Goal: Task Accomplishment & Management: Manage account settings

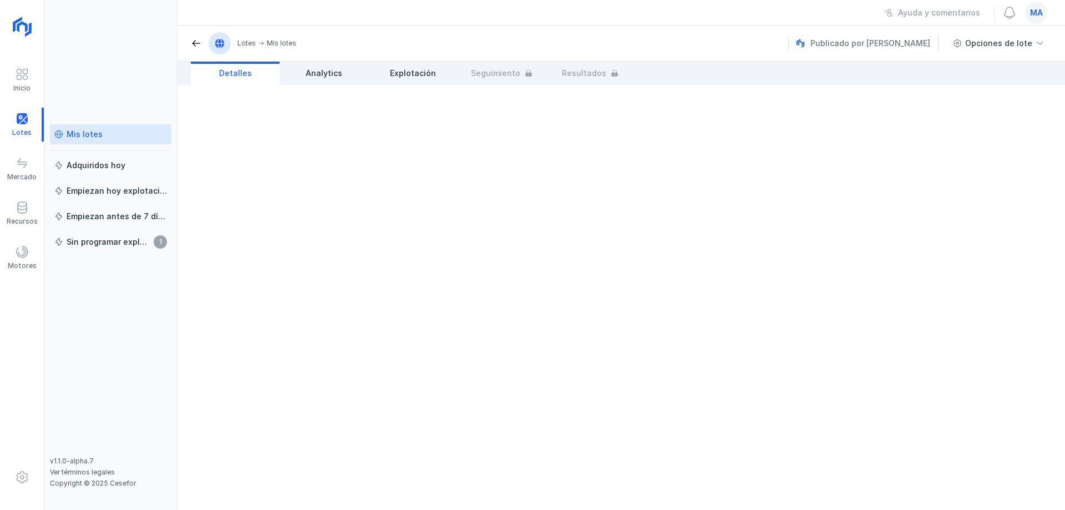
click at [104, 139] on div "Mis lotes" at bounding box center [110, 134] width 113 height 11
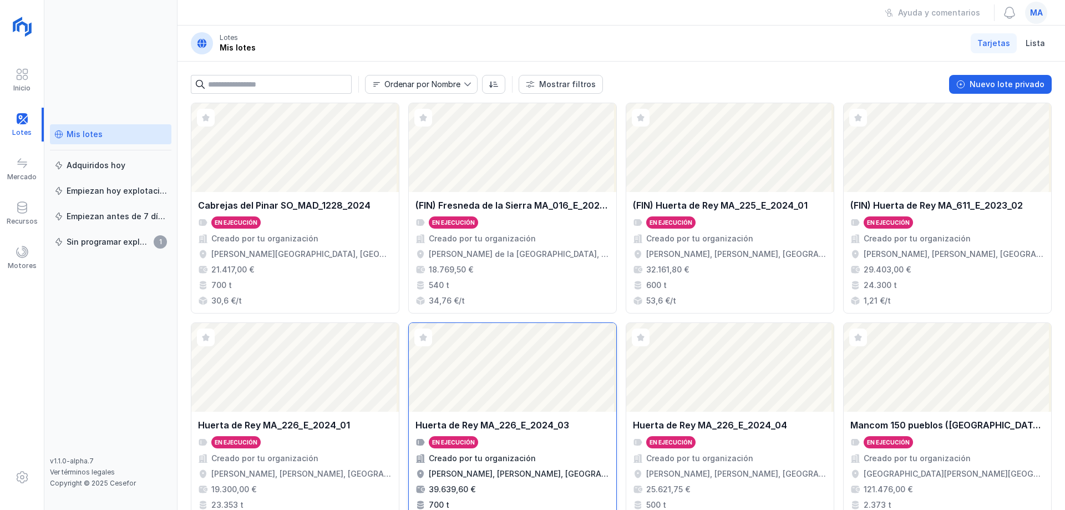
click at [555, 420] on div "Huerta de Rey MA_226_E_2024_03" at bounding box center [492, 424] width 154 height 13
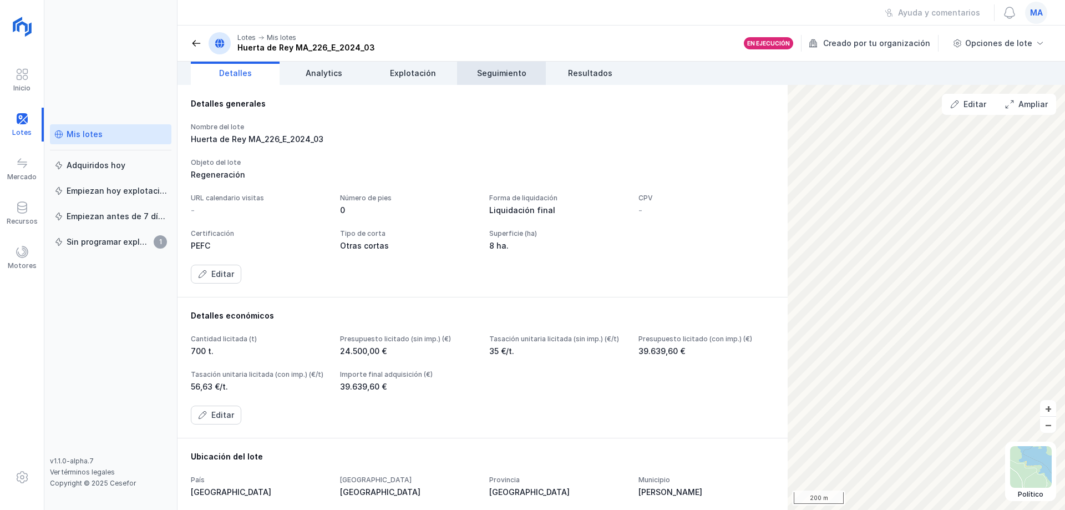
click at [520, 73] on span "Seguimiento" at bounding box center [501, 73] width 49 height 11
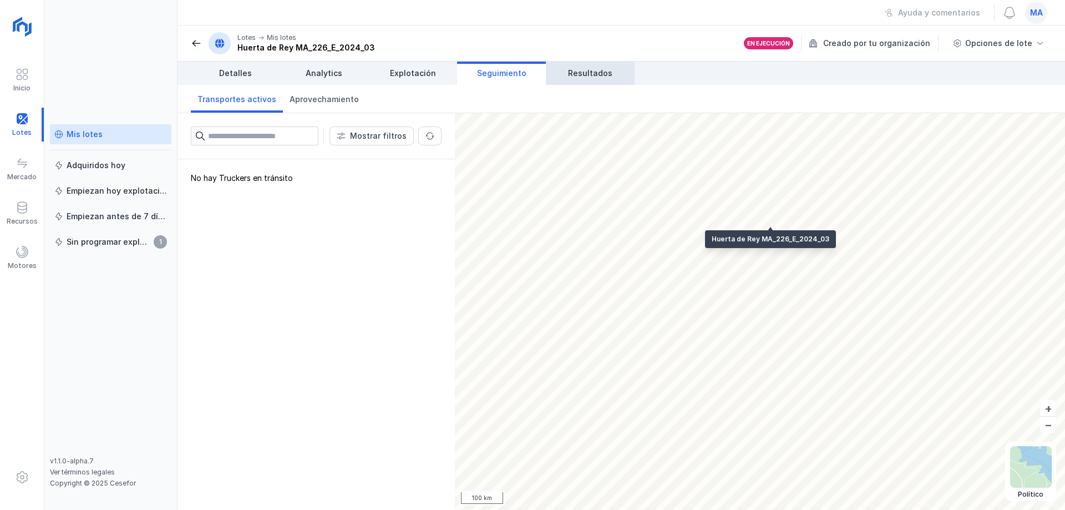
click at [590, 73] on span "Resultados" at bounding box center [590, 73] width 44 height 11
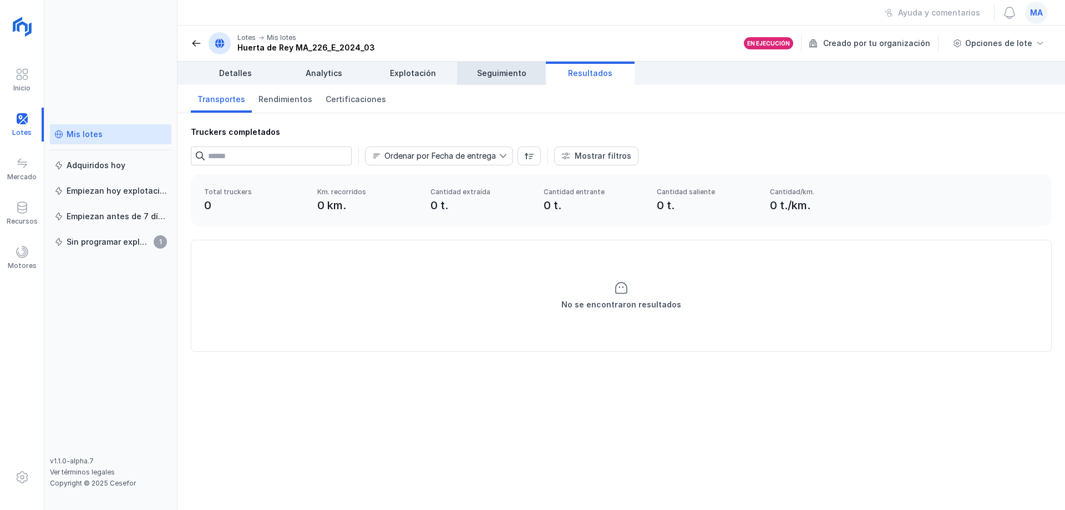
click at [510, 77] on span "Seguimiento" at bounding box center [501, 73] width 49 height 11
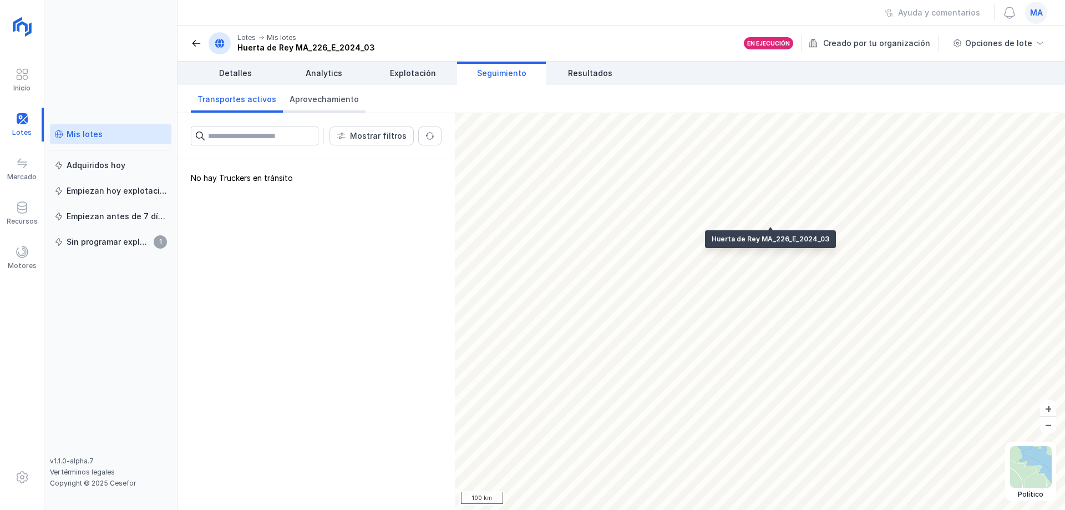
click at [301, 103] on span "Aprovechamiento" at bounding box center [323, 99] width 69 height 11
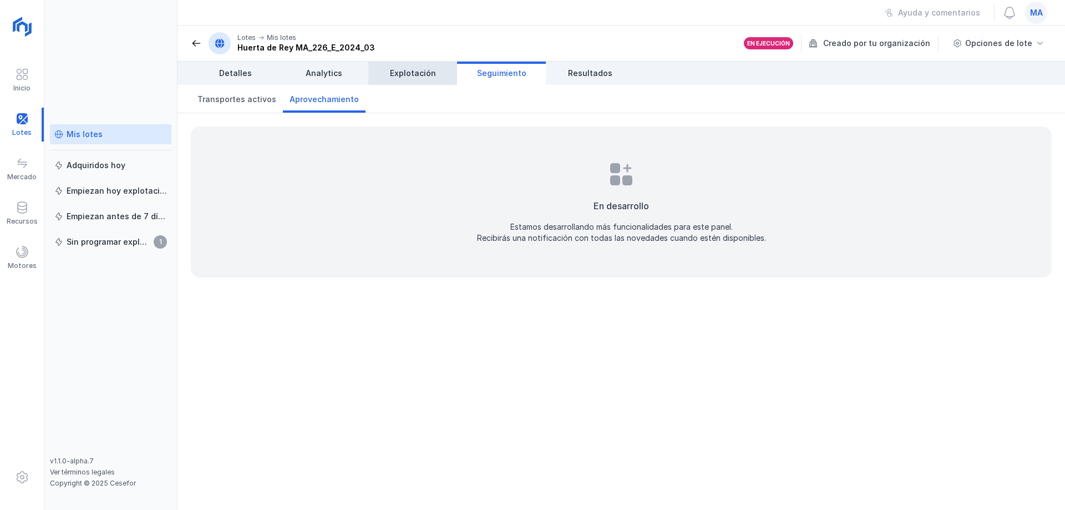
click at [407, 74] on span "Explotación" at bounding box center [413, 73] width 46 height 11
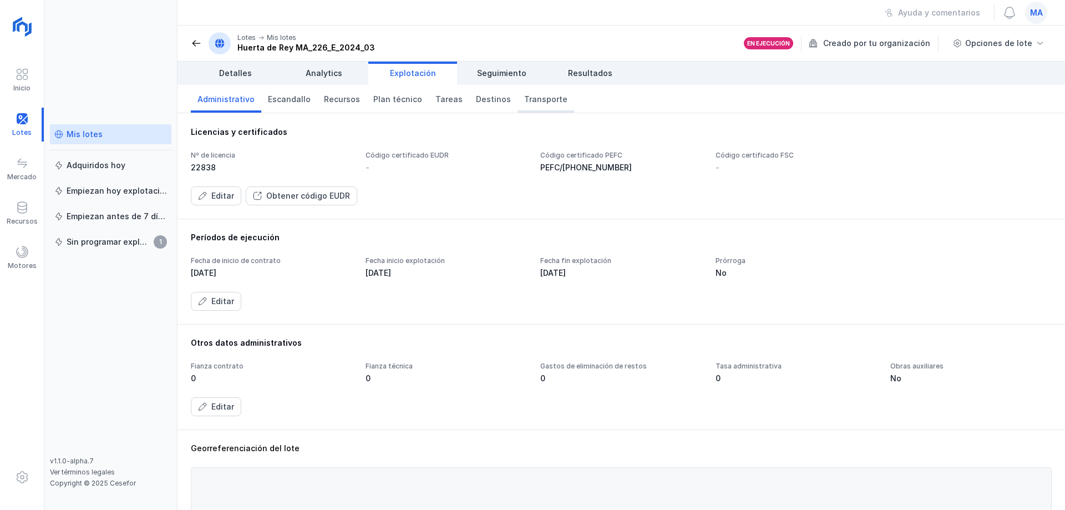
click at [528, 98] on span "Transporte" at bounding box center [545, 99] width 43 height 11
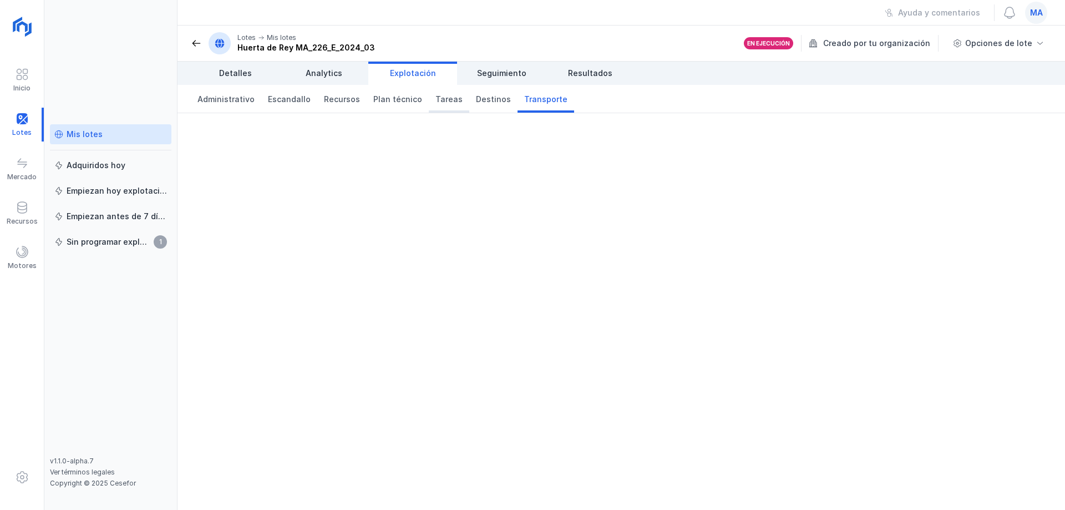
click at [447, 100] on span "Tareas" at bounding box center [448, 99] width 27 height 11
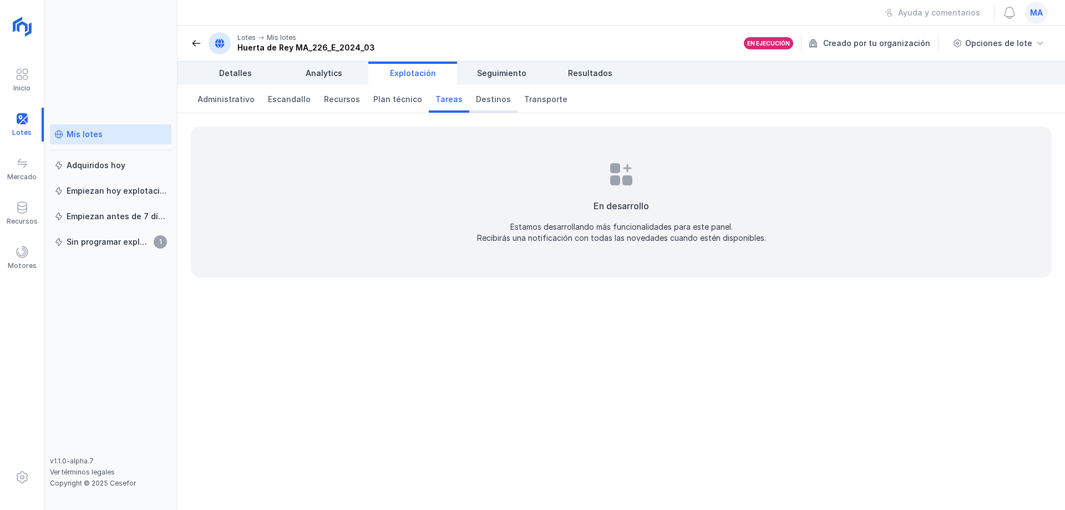
click at [487, 99] on span "Destinos" at bounding box center [493, 99] width 35 height 11
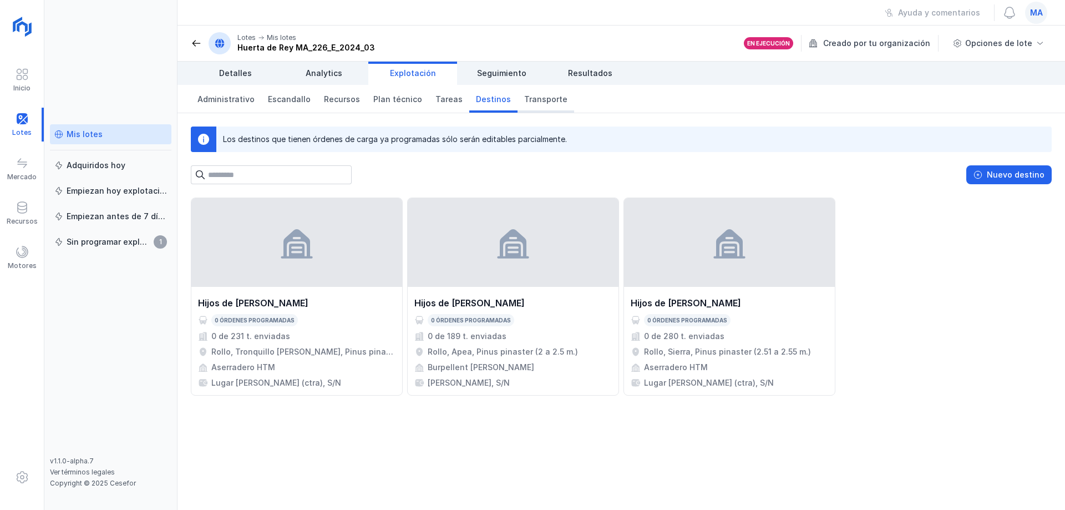
click at [528, 97] on span "Transporte" at bounding box center [545, 99] width 43 height 11
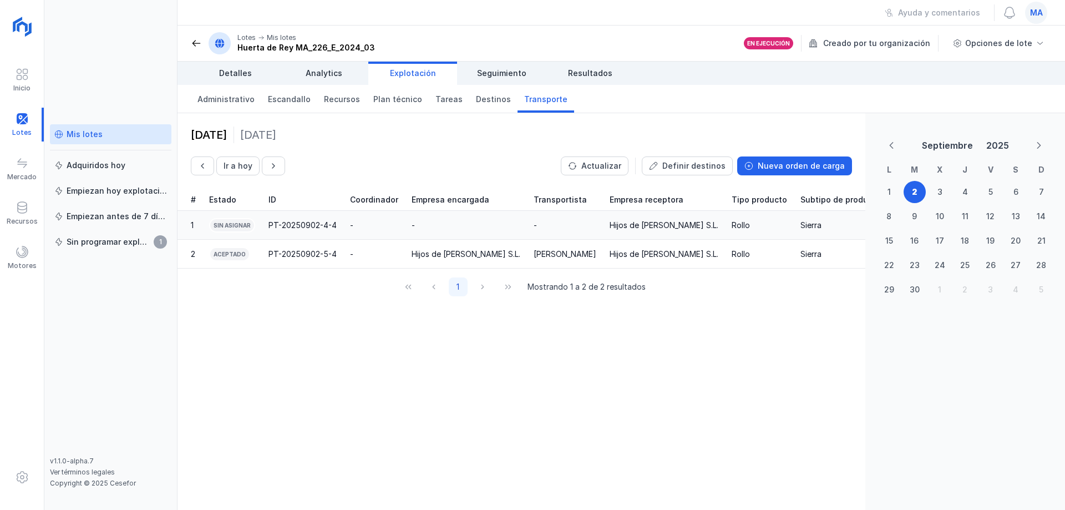
drag, startPoint x: 349, startPoint y: 229, endPoint x: 314, endPoint y: 224, distance: 35.3
click at [314, 224] on div "PT-20250902-4-4" at bounding box center [302, 225] width 68 height 11
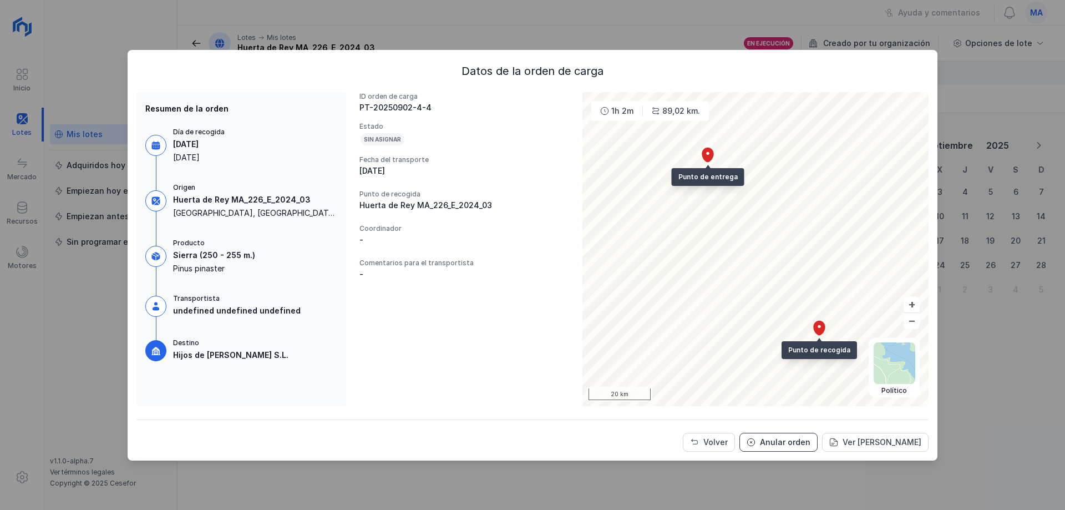
click at [795, 443] on div "Anular orden" at bounding box center [785, 441] width 50 height 11
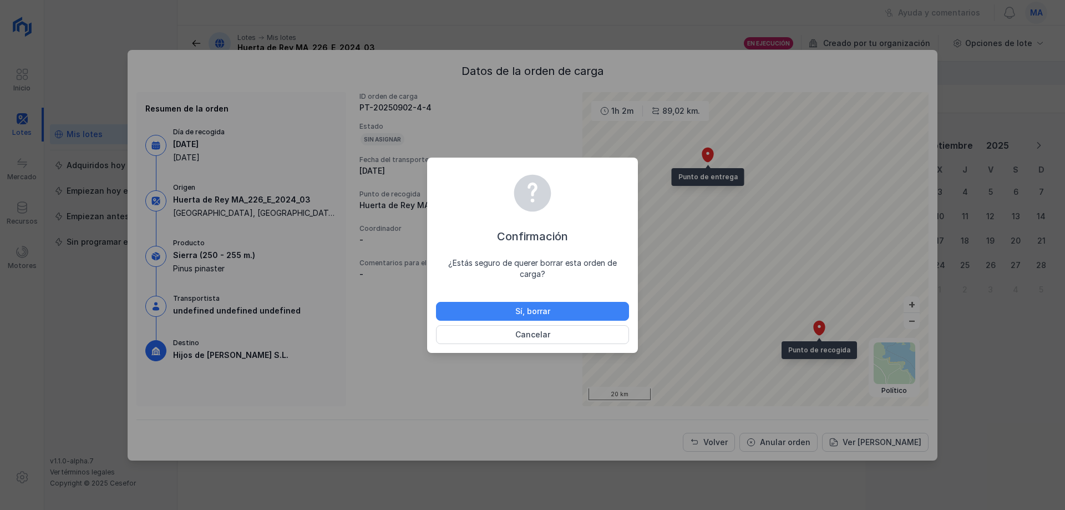
click at [573, 307] on button "Sí, borrar" at bounding box center [532, 311] width 193 height 19
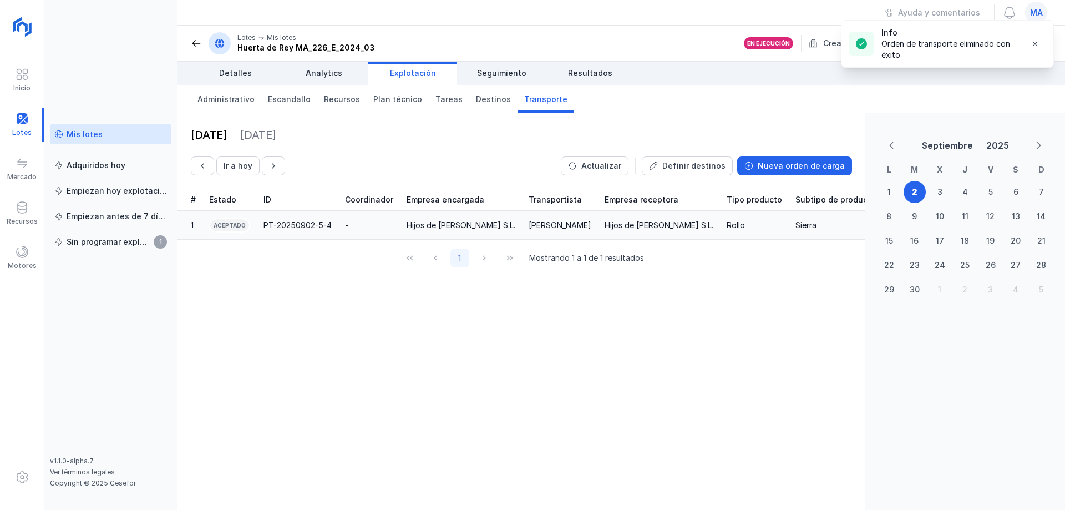
click at [314, 223] on div "PT-20250902-5-4" at bounding box center [297, 225] width 68 height 11
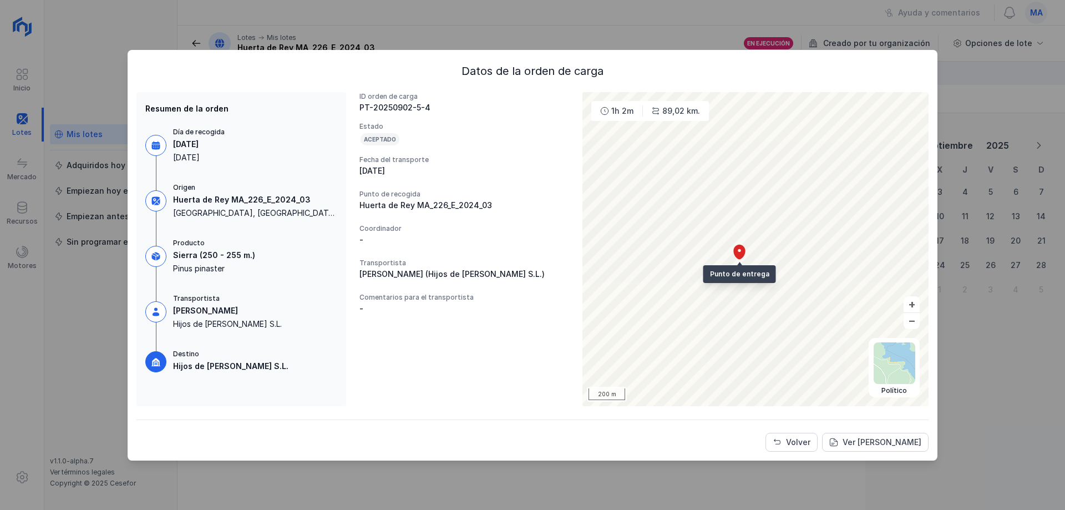
click at [237, 252] on div "Sierra (250 - 255 m.)" at bounding box center [214, 255] width 82 height 11
click at [228, 265] on div "Pinus pinaster" at bounding box center [214, 268] width 82 height 11
click at [435, 348] on div "ID orden de carga PT-20250902-5-4 Estado Aceptado Fecha del transporte 02/09/20…" at bounding box center [464, 249] width 210 height 314
click at [206, 374] on div "Resumen de la orden Día de recogida 2 septiembre 2025 Martes Origen Huerta de R…" at bounding box center [241, 249] width 210 height 314
click at [177, 190] on div "Origen Huerta de Rey MA_226_E_2024_03 Burgos, Castilla y León, 9451, España" at bounding box center [255, 200] width 164 height 35
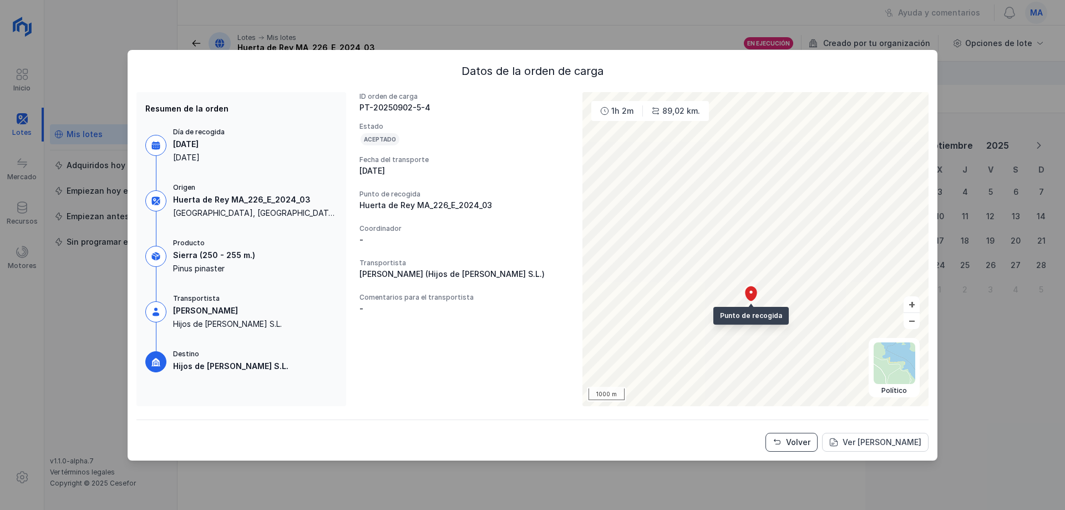
click at [795, 444] on div "Volver" at bounding box center [798, 441] width 24 height 11
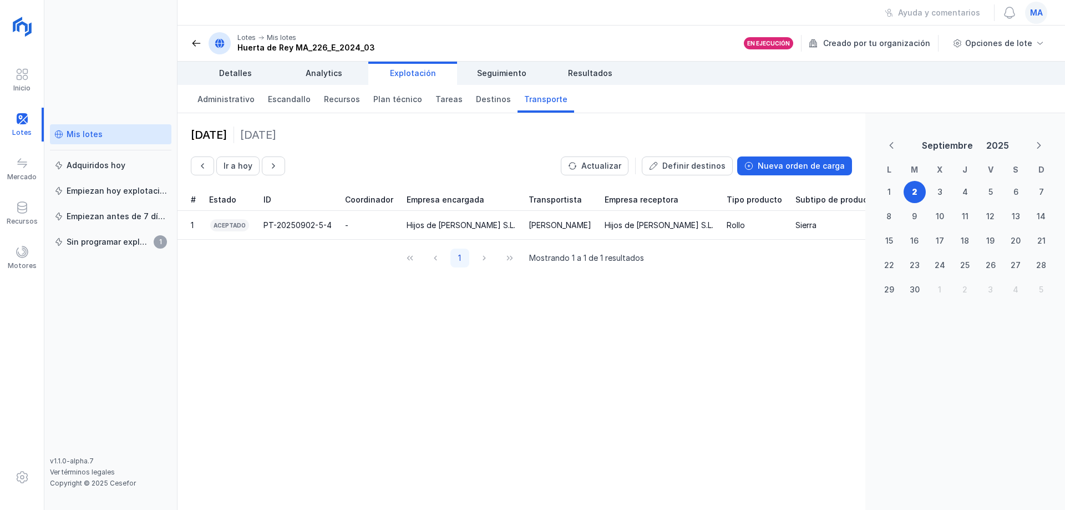
click at [261, 328] on div "[DATE] Ir a [DATE] Actualizar Definir destinos Nueva orden de carga # Estado ID…" at bounding box center [521, 311] width 688 height 396
click at [682, 333] on div "[DATE] Ir a [DATE] Actualizar Definir destinos Nueva orden de carga # Estado ID…" at bounding box center [521, 311] width 688 height 396
click at [518, 338] on div "[DATE] Ir a [DATE] Actualizar Definir destinos Nueva orden de carga # Estado ID…" at bounding box center [521, 311] width 688 height 396
click at [772, 120] on div "[DATE] Ir a [DATE] Actualizar Definir destinos Nueva orden de carga" at bounding box center [521, 150] width 688 height 75
click at [714, 240] on div "1 Mostrando 1 a 1 de 1 resultados" at bounding box center [521, 258] width 688 height 37
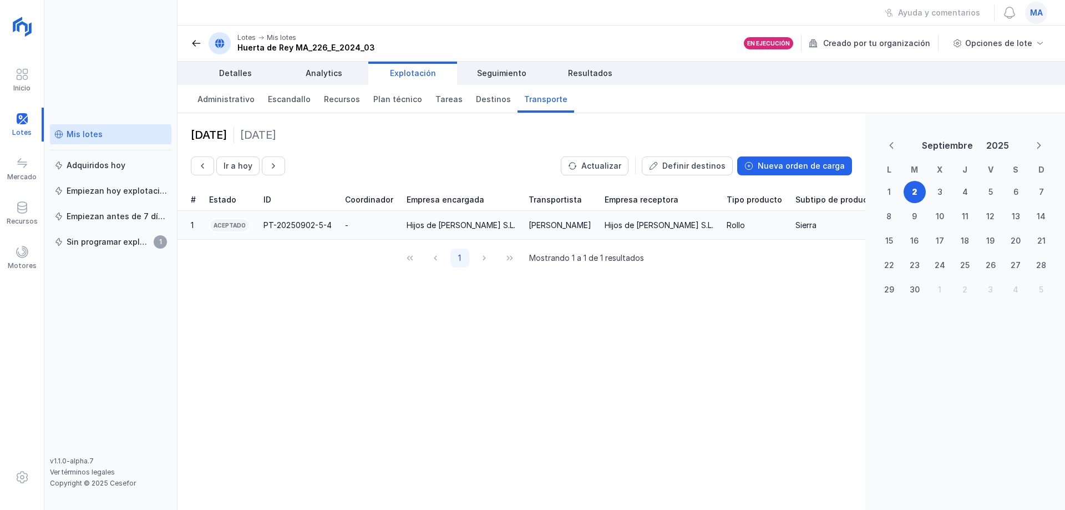
click at [726, 226] on div "Rollo" at bounding box center [735, 225] width 18 height 11
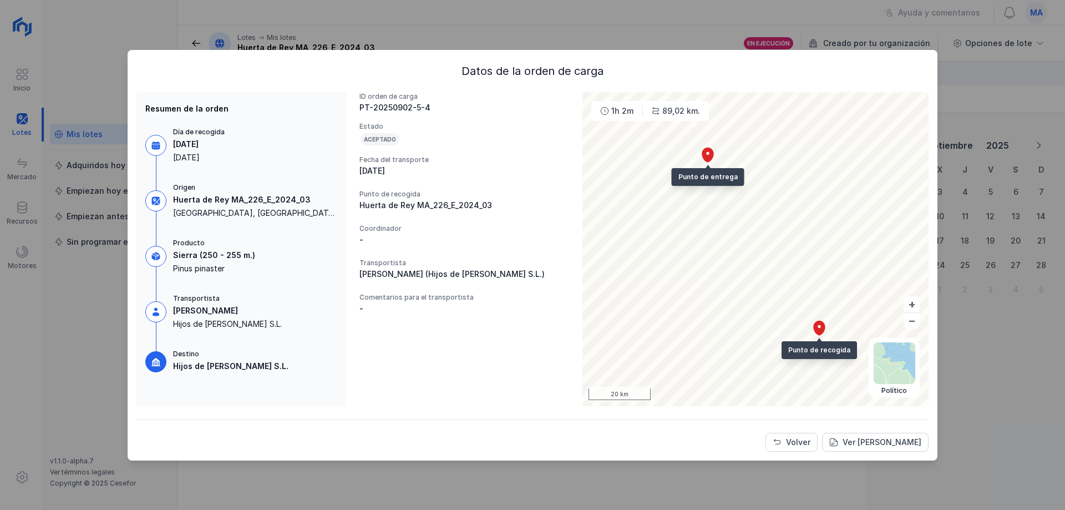
click at [202, 313] on div "[PERSON_NAME]" at bounding box center [227, 310] width 109 height 11
drag, startPoint x: 189, startPoint y: 304, endPoint x: 293, endPoint y: 233, distance: 125.7
click at [202, 293] on div "Día de recogida 2 septiembre 2025 Martes Origen Huerta de Rey MA_226_E_2024_03 …" at bounding box center [241, 251] width 192 height 246
drag, startPoint x: 511, startPoint y: 146, endPoint x: 567, endPoint y: 145, distance: 55.5
click at [517, 146] on div "ID orden de carga PT-20250902-5-4 Estado Aceptado Fecha del transporte 02/09/20…" at bounding box center [464, 249] width 210 height 314
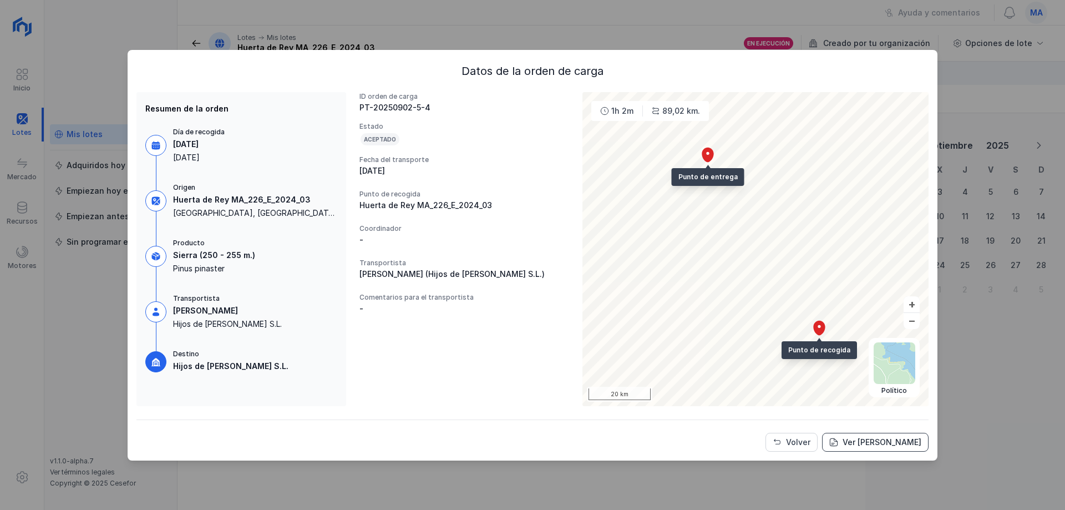
click at [873, 441] on div "Ver [PERSON_NAME]" at bounding box center [881, 441] width 79 height 11
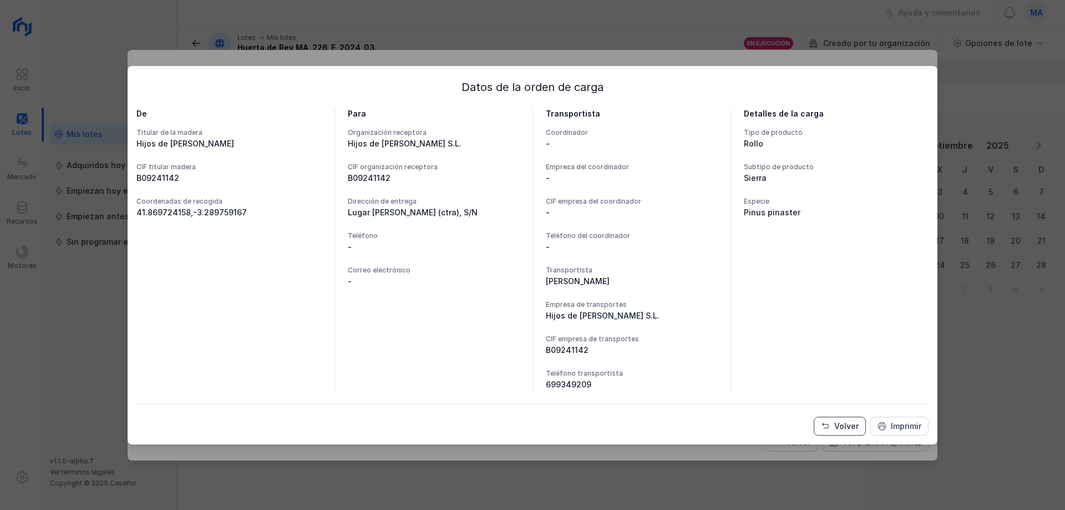
click at [845, 427] on div "Volver" at bounding box center [846, 425] width 24 height 11
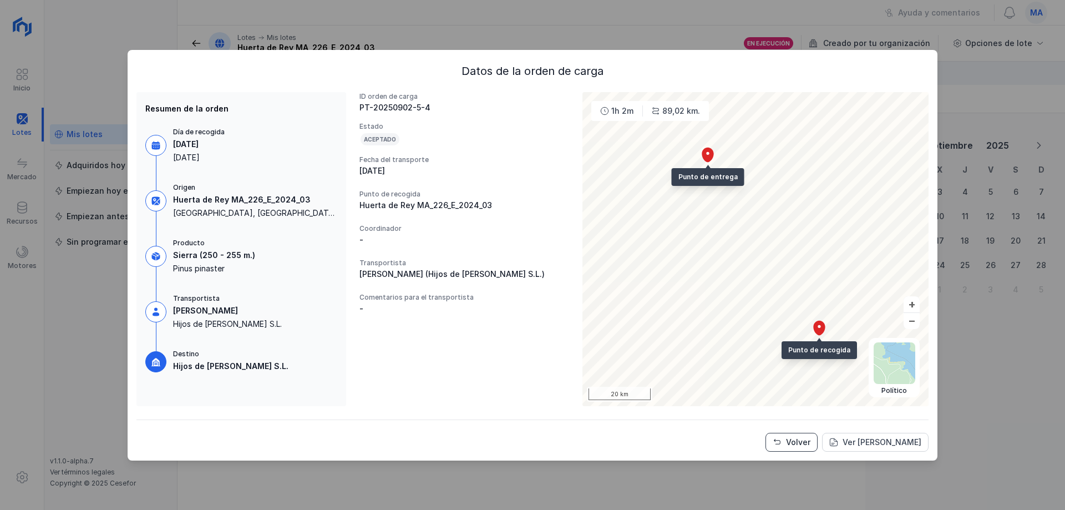
click at [781, 441] on span "Volver" at bounding box center [776, 442] width 9 height 9
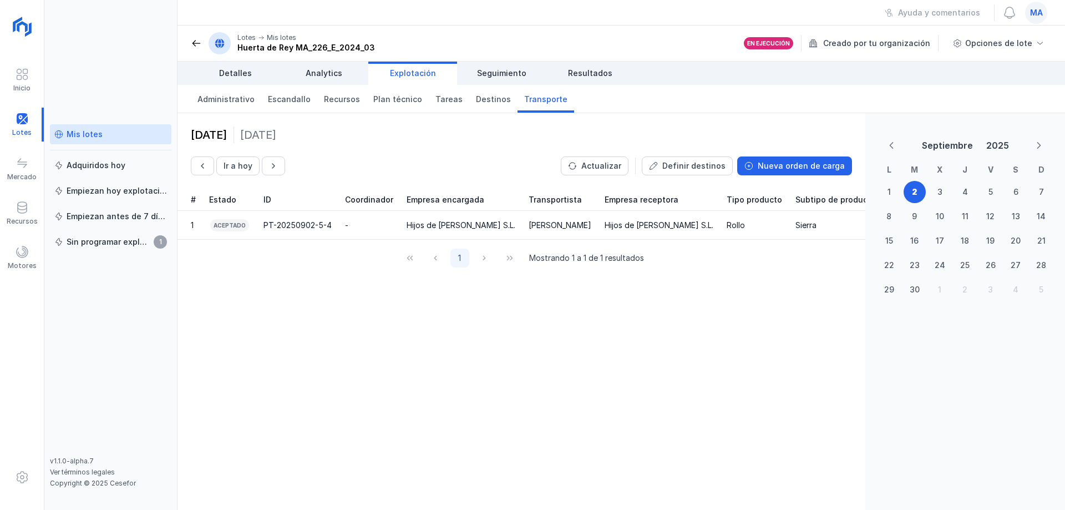
click at [312, 326] on div "[DATE] Ir a [DATE] Actualizar Definir destinos Nueva orden de carga # Estado ID…" at bounding box center [521, 311] width 688 height 396
click at [225, 228] on div "Aceptado" at bounding box center [229, 225] width 41 height 14
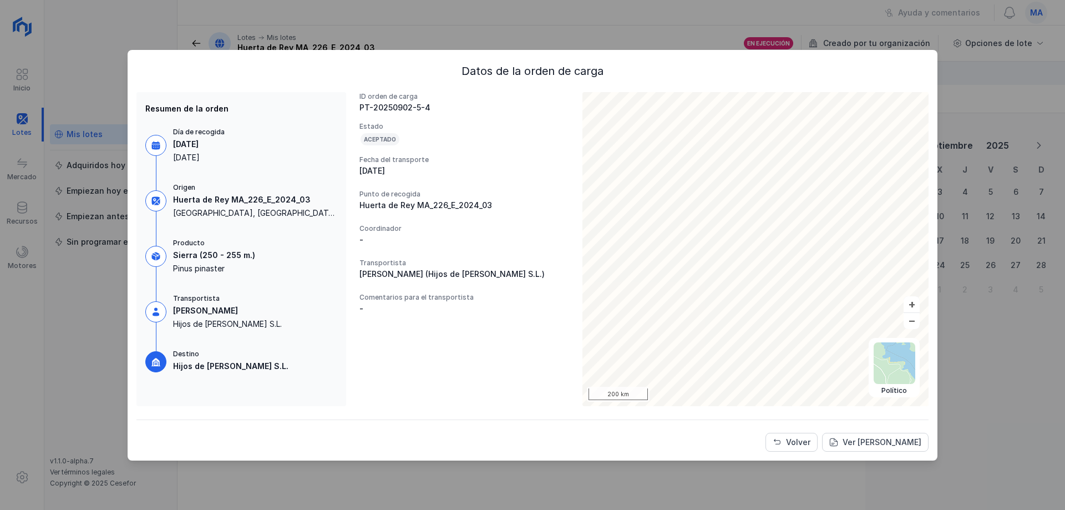
click at [270, 346] on div "Día de recogida 2 septiembre 2025 Martes Origen Huerta de Rey MA_226_E_2024_03 …" at bounding box center [241, 251] width 192 height 246
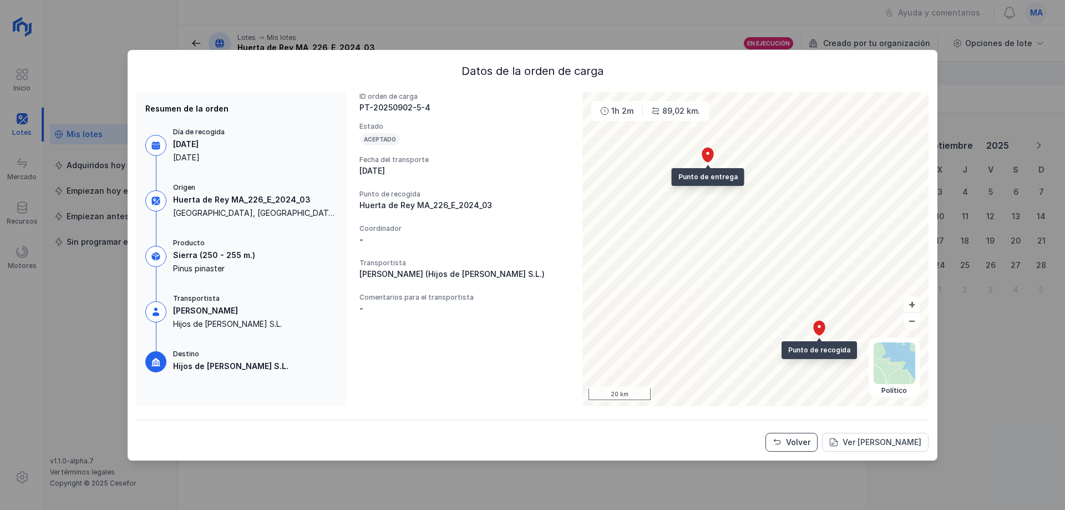
click at [790, 444] on button "Volver" at bounding box center [791, 442] width 52 height 19
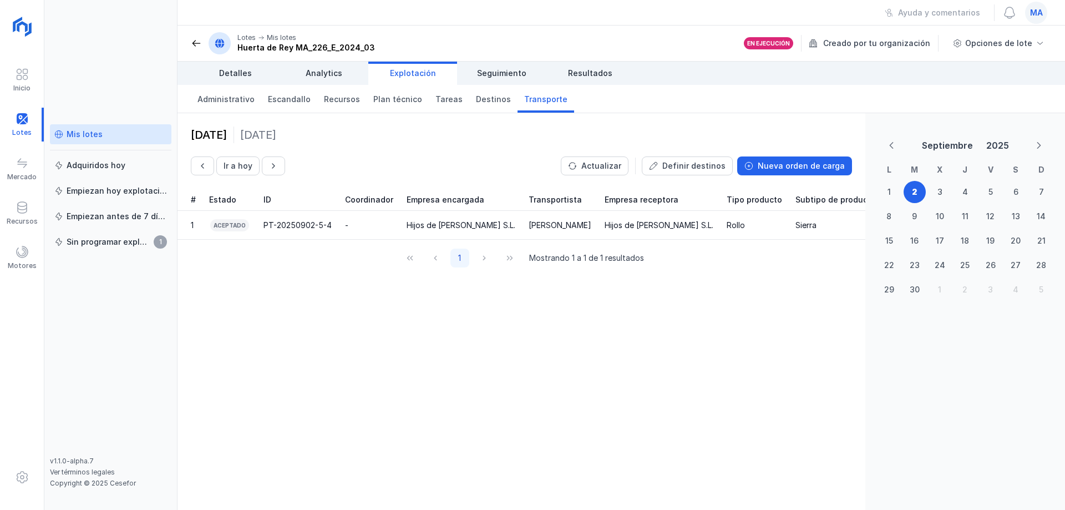
click at [394, 359] on div "[DATE] Ir a [DATE] Actualizar Definir destinos Nueva orden de carga # Estado ID…" at bounding box center [521, 311] width 688 height 396
click at [259, 296] on div "[DATE] Ir a [DATE] Actualizar Definir destinos Nueva orden de carga # Estado ID…" at bounding box center [521, 311] width 688 height 396
click at [117, 238] on div "Sin programar explotación" at bounding box center [109, 241] width 84 height 11
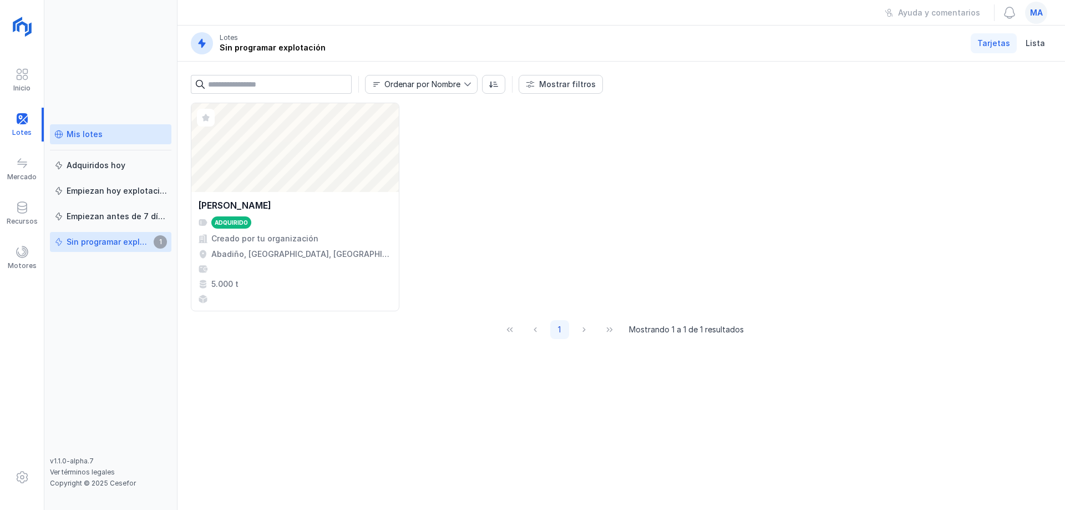
click at [110, 131] on div "Mis lotes" at bounding box center [110, 134] width 113 height 11
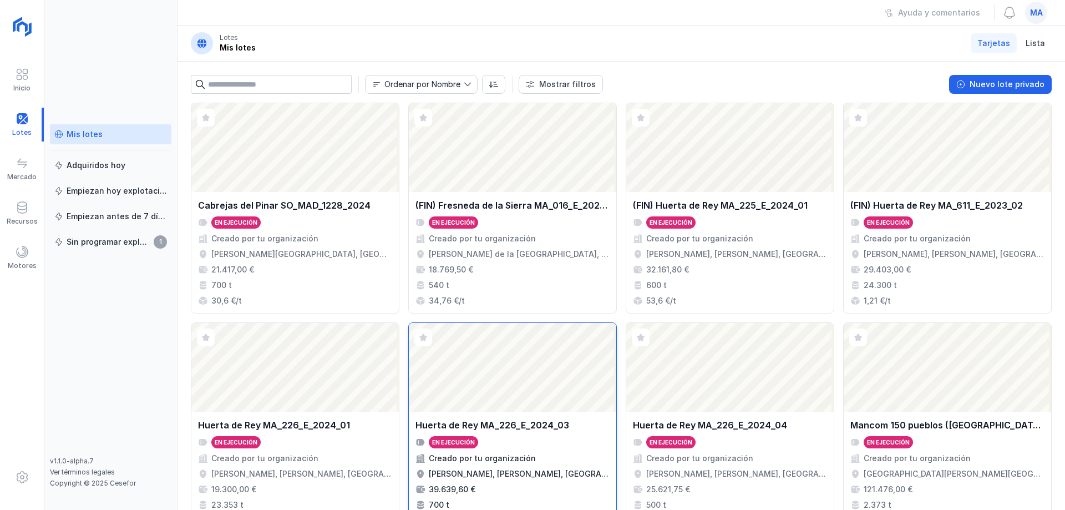
click at [572, 420] on div "Huerta de Rey MA_226_E_2024_03" at bounding box center [512, 424] width 194 height 13
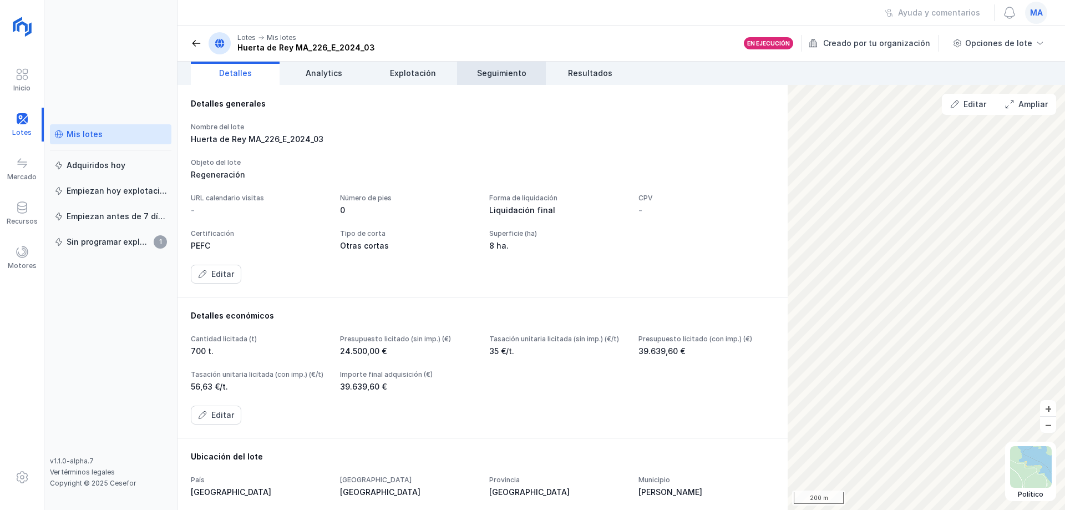
click at [502, 73] on span "Seguimiento" at bounding box center [501, 73] width 49 height 11
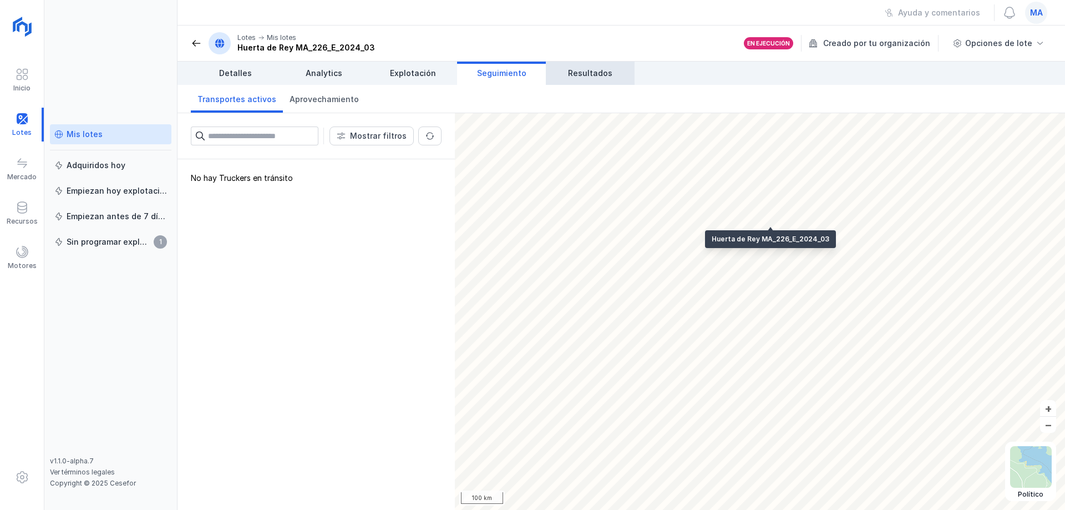
click at [590, 73] on span "Resultados" at bounding box center [590, 73] width 44 height 11
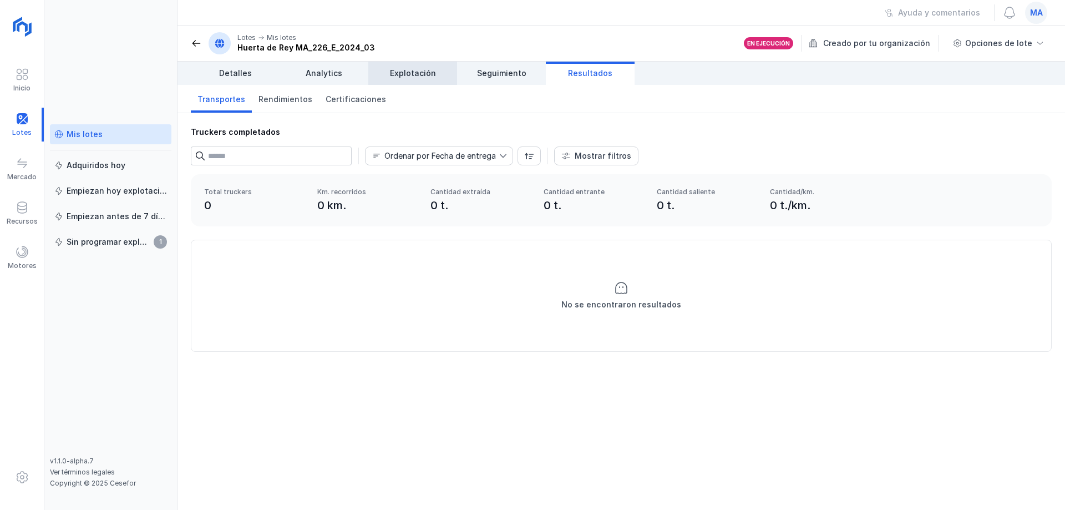
click at [407, 78] on span "Explotación" at bounding box center [413, 73] width 46 height 11
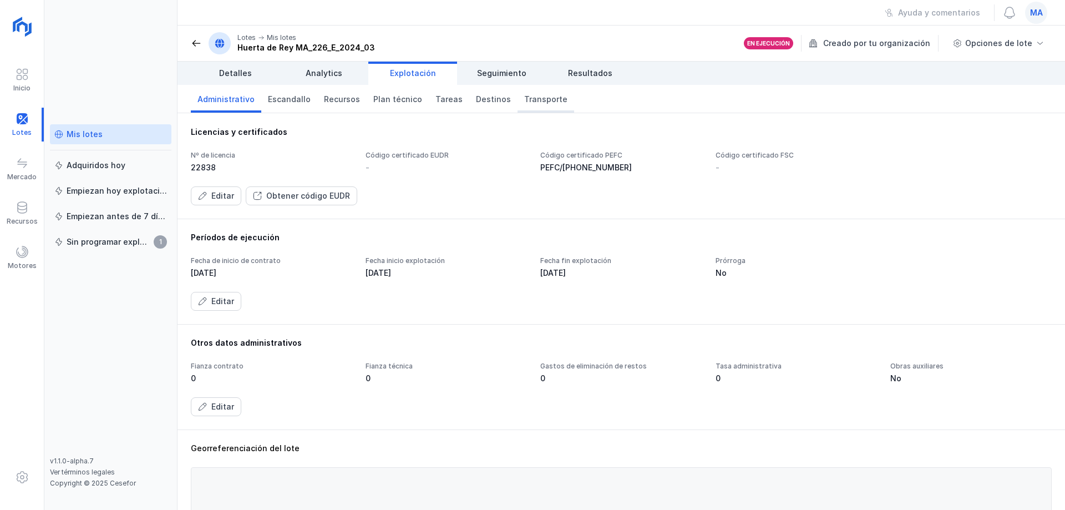
click at [544, 101] on span "Transporte" at bounding box center [545, 99] width 43 height 11
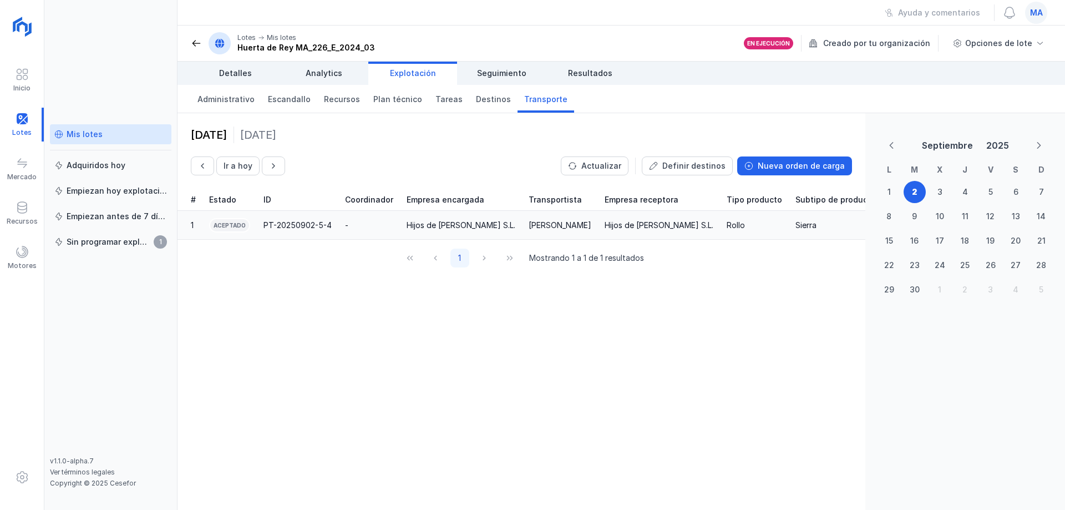
drag, startPoint x: 735, startPoint y: 226, endPoint x: 652, endPoint y: 231, distance: 83.4
click at [652, 231] on td "Hijos de [PERSON_NAME] S.L." at bounding box center [659, 225] width 122 height 29
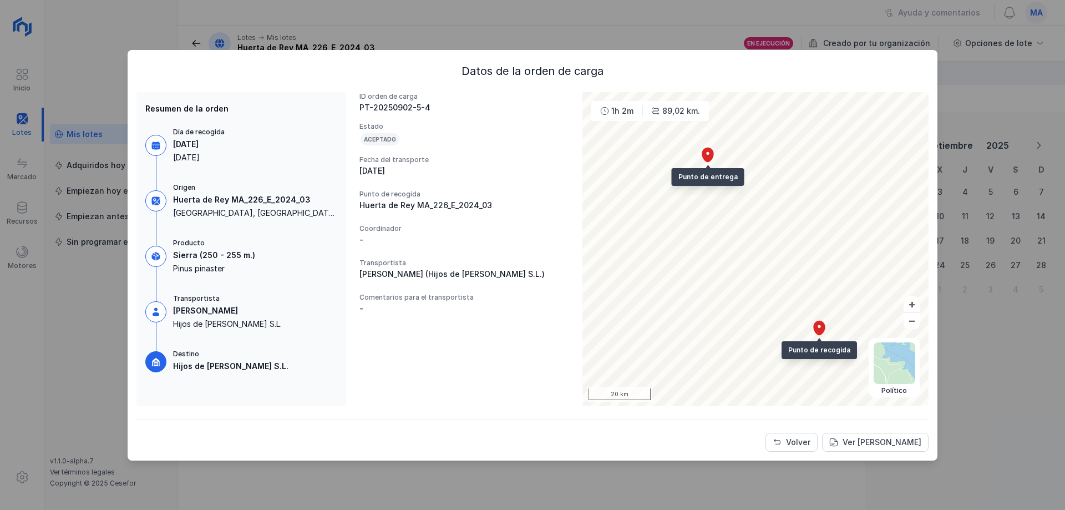
click at [555, 160] on div "Fecha del transporte" at bounding box center [464, 159] width 210 height 9
click at [665, 109] on div "89,02 km." at bounding box center [681, 110] width 38 height 11
click at [632, 110] on div "1h 2m" at bounding box center [622, 110] width 22 height 11
click at [796, 438] on div "Volver" at bounding box center [798, 441] width 24 height 11
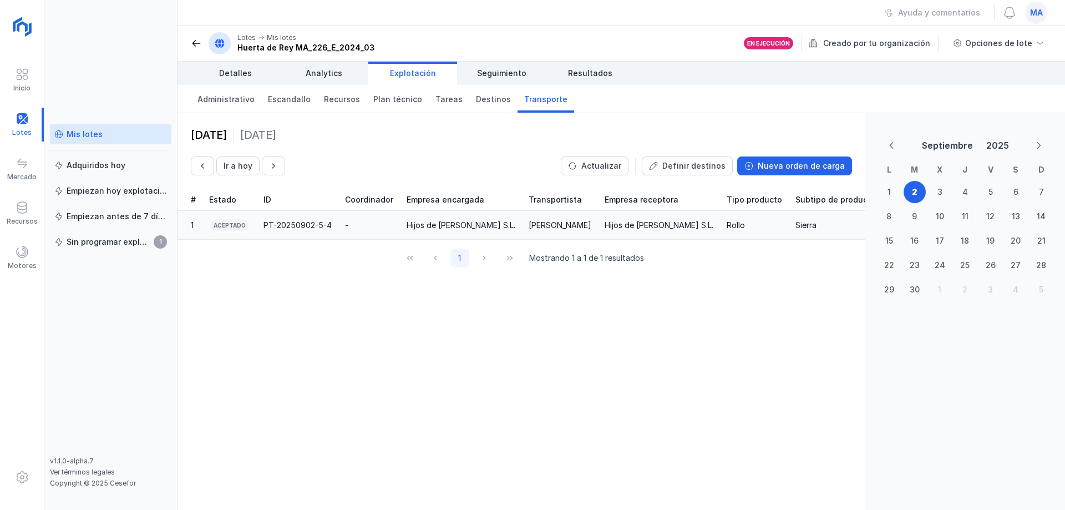
click at [494, 217] on td "Hijos de [PERSON_NAME] S.L." at bounding box center [461, 225] width 122 height 29
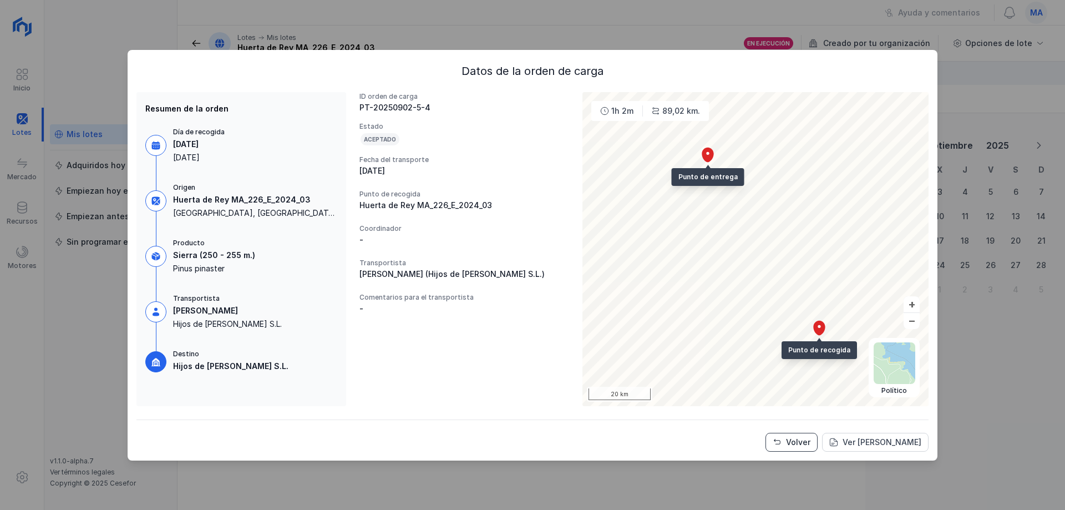
click at [806, 443] on div "Volver" at bounding box center [798, 441] width 24 height 11
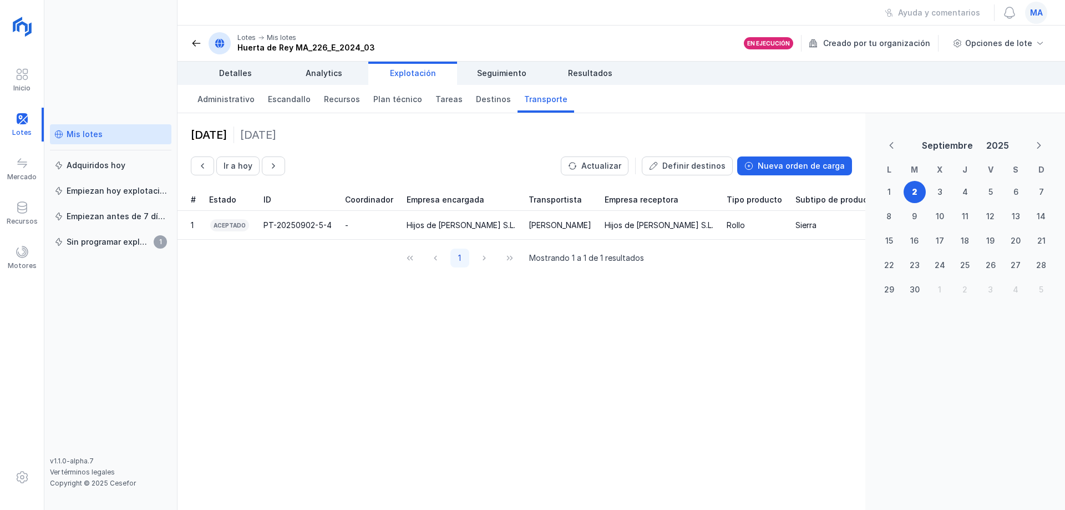
click at [647, 344] on div "[DATE] Ir a [DATE] Actualizar Definir destinos Nueva orden de carga # Estado ID…" at bounding box center [521, 311] width 688 height 396
click at [279, 333] on div "[DATE] Ir a [DATE] Actualizar Definir destinos Nueva orden de carga # Estado ID…" at bounding box center [521, 311] width 688 height 396
drag, startPoint x: 337, startPoint y: 335, endPoint x: 324, endPoint y: 304, distance: 33.1
click at [337, 336] on div "[DATE] Ir a [DATE] Actualizar Definir destinos Nueva orden de carga # Estado ID…" at bounding box center [521, 311] width 688 height 396
click at [189, 35] on header "Lotes Mis lotes Huerta de Rey MA_226_E_2024_03 En ejecución Creado por tu organ…" at bounding box center [620, 44] width 887 height 36
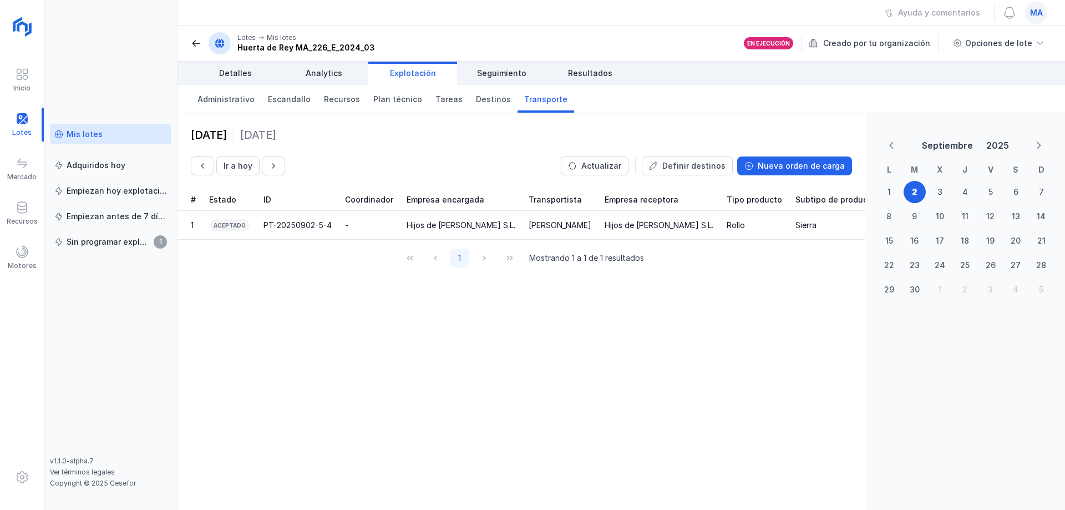
click at [196, 43] on span at bounding box center [196, 43] width 11 height 11
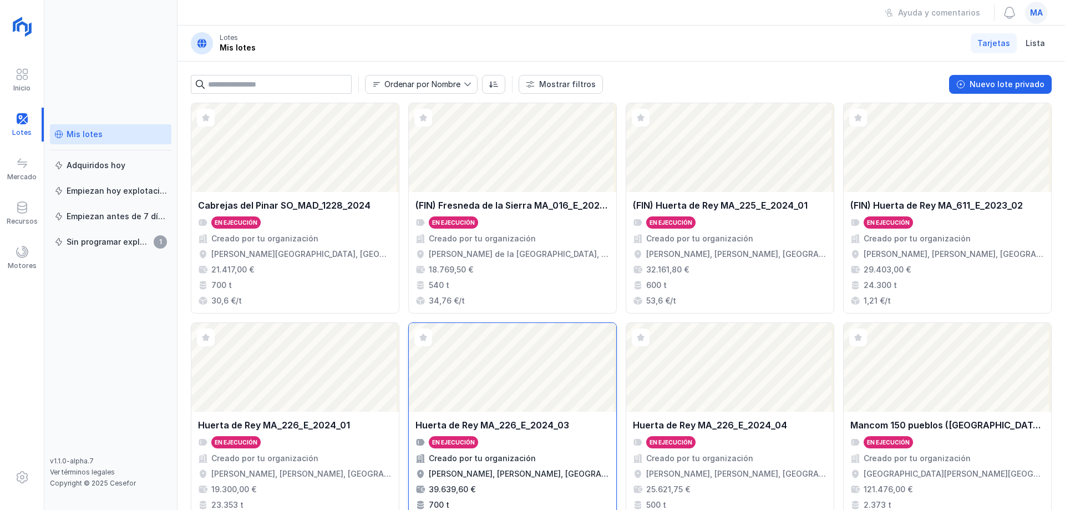
click at [544, 448] on div "En ejecución" at bounding box center [512, 442] width 194 height 12
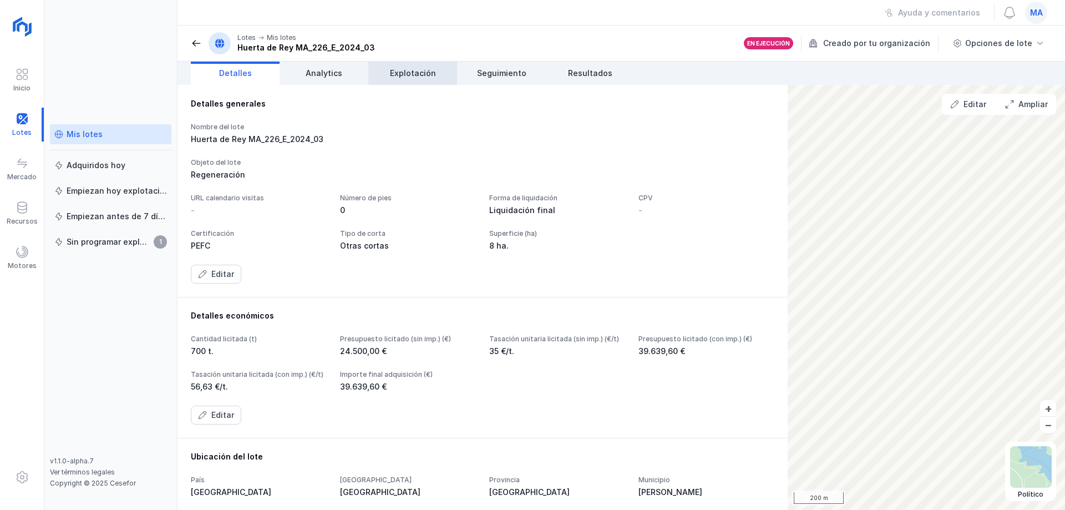
click at [411, 66] on link "Explotación" at bounding box center [412, 73] width 89 height 23
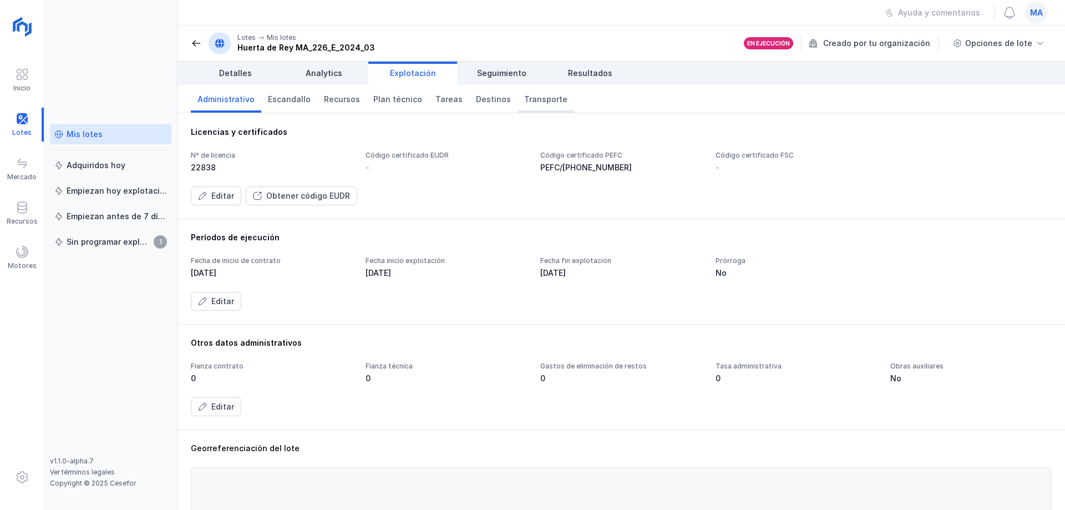
click at [524, 103] on span "Transporte" at bounding box center [545, 99] width 43 height 11
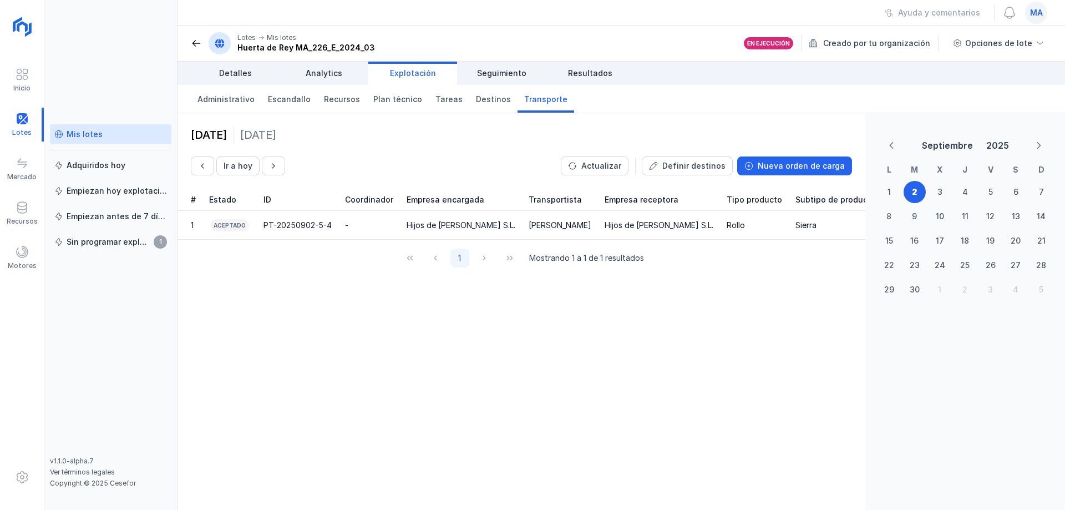
click at [746, 340] on div "[DATE] Ir a [DATE] Actualizar Definir destinos Nueva orden de carga # Estado ID…" at bounding box center [521, 311] width 688 height 396
click at [543, 226] on div "[PERSON_NAME]" at bounding box center [559, 225] width 63 height 11
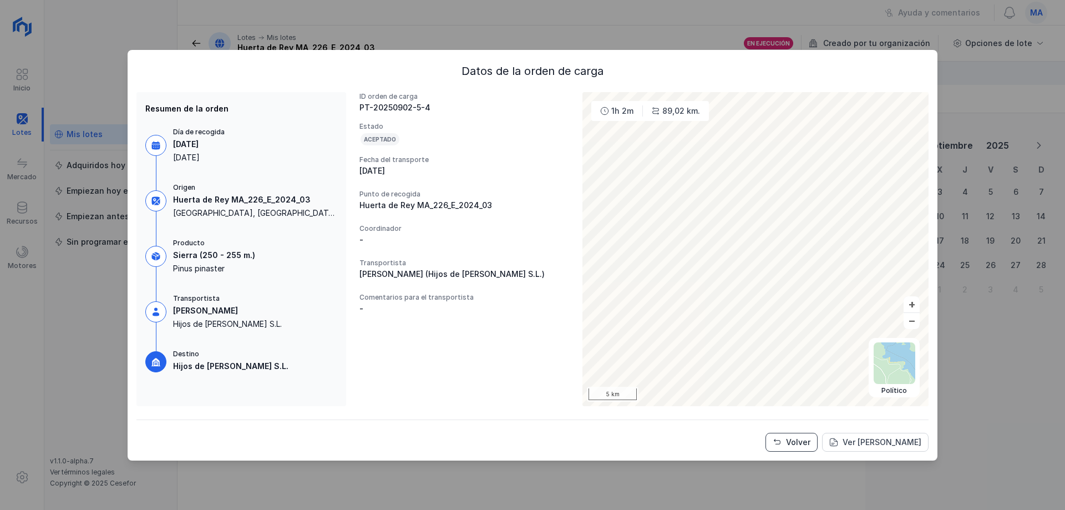
click at [795, 440] on div "Volver" at bounding box center [798, 441] width 24 height 11
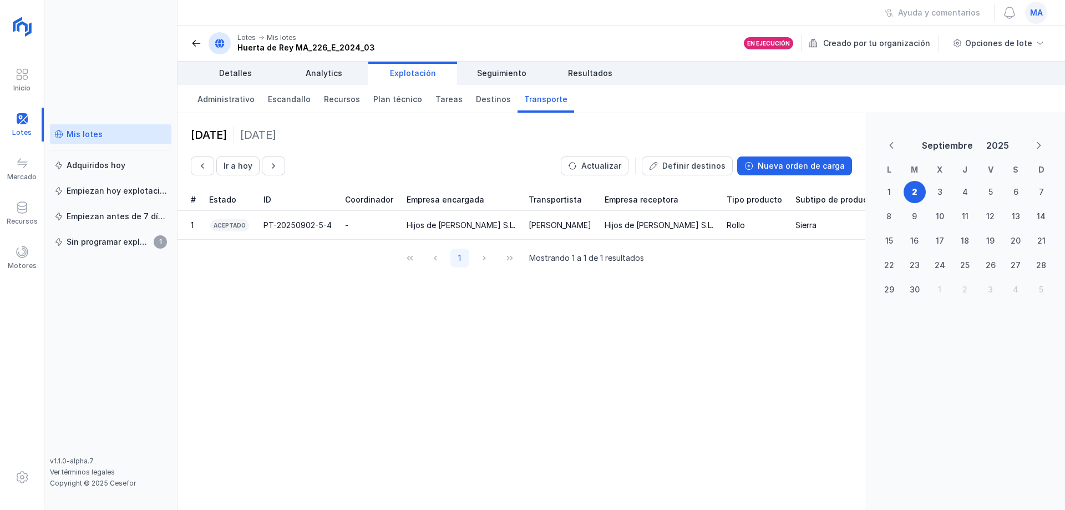
click at [455, 375] on div "[DATE] Ir a [DATE] Actualizar Definir destinos Nueva orden de carga # Estado ID…" at bounding box center [521, 311] width 688 height 396
click at [514, 231] on td "Hijos de [PERSON_NAME] S.L." at bounding box center [461, 225] width 122 height 29
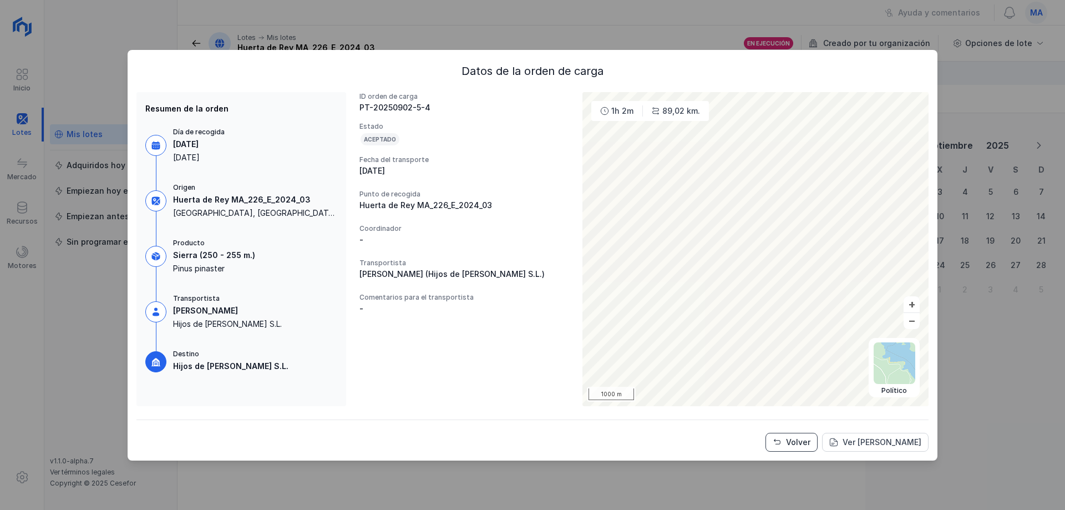
click at [795, 441] on div "Volver" at bounding box center [798, 441] width 24 height 11
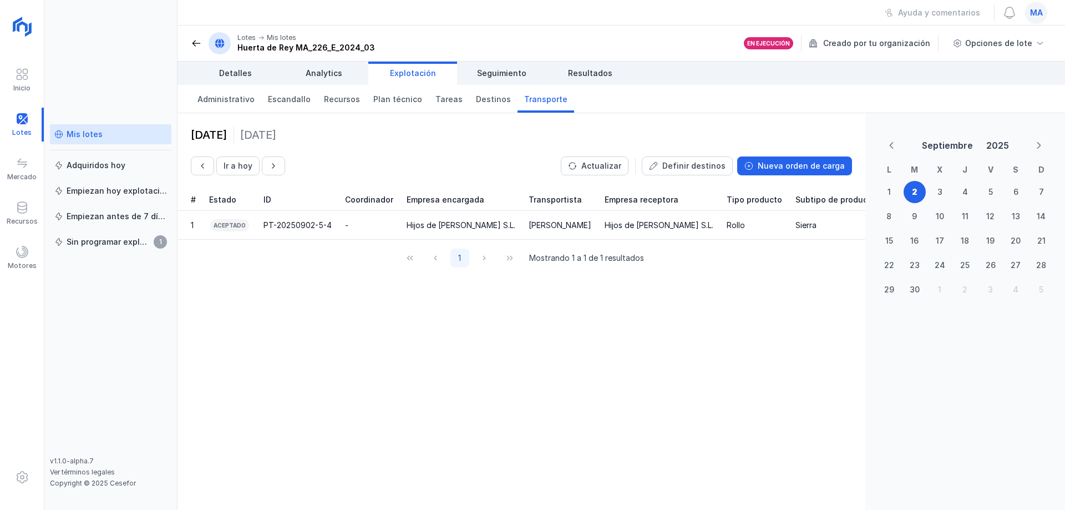
click at [487, 364] on div "[DATE] Ir a [DATE] Actualizar Definir destinos Nueva orden de carga # Estado ID…" at bounding box center [521, 311] width 688 height 396
click at [377, 308] on div "[DATE] Ir a [DATE] Actualizar Definir destinos Nueva orden de carga # Estado ID…" at bounding box center [521, 311] width 688 height 396
click at [457, 326] on div "[DATE] Ir a [DATE] Actualizar Definir destinos Nueva orden de carga # Estado ID…" at bounding box center [521, 311] width 688 height 396
drag, startPoint x: 448, startPoint y: 374, endPoint x: 465, endPoint y: 373, distance: 17.2
click at [465, 373] on div "[DATE] Ir a [DATE] Actualizar Definir destinos Nueva orden de carga # Estado ID…" at bounding box center [521, 311] width 688 height 396
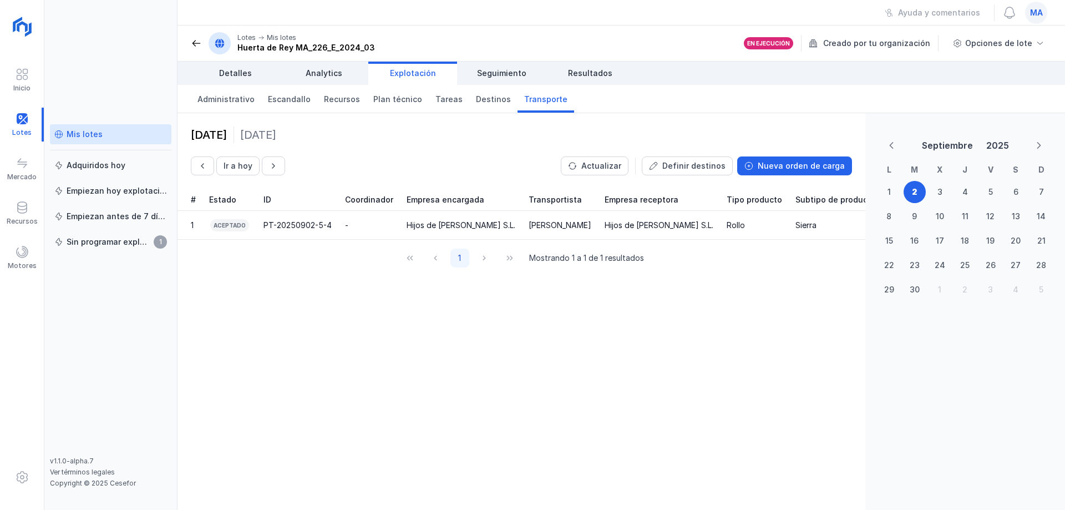
drag, startPoint x: 639, startPoint y: 395, endPoint x: 725, endPoint y: 377, distance: 88.4
click at [707, 384] on div "[DATE] Ir a [DATE] Actualizar Definir destinos Nueva orden de carga # Estado ID…" at bounding box center [521, 311] width 688 height 396
drag, startPoint x: 597, startPoint y: 256, endPoint x: 648, endPoint y: 258, distance: 51.6
click at [648, 258] on div "1 Mostrando 1 a 1 de 1 resultados" at bounding box center [521, 258] width 688 height 37
click at [601, 288] on div "[DATE] Ir a [DATE] Actualizar Definir destinos Nueva orden de carga # Estado ID…" at bounding box center [521, 311] width 688 height 396
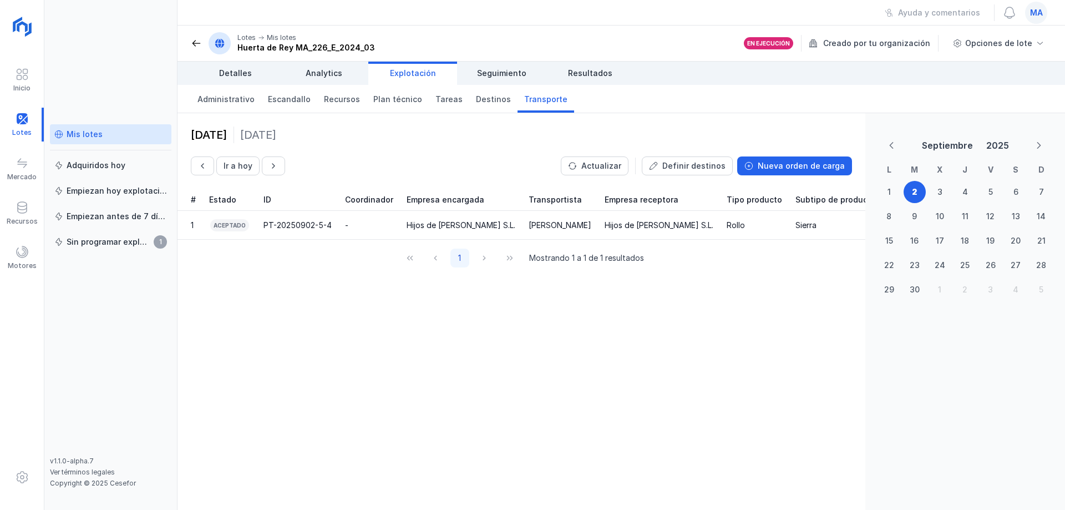
drag, startPoint x: 549, startPoint y: 259, endPoint x: 596, endPoint y: 271, distance: 48.6
click at [628, 267] on div "1 Mostrando 1 a 1 de 1 resultados" at bounding box center [521, 258] width 688 height 37
click at [587, 274] on div "1 Mostrando 1 a 1 de 1 resultados" at bounding box center [521, 258] width 688 height 37
click at [613, 129] on div "2 septiembre 2025 Martes" at bounding box center [521, 134] width 661 height 17
click at [588, 352] on div "[DATE] Ir a [DATE] Actualizar Definir destinos Nueva orden de carga # Estado ID…" at bounding box center [521, 311] width 688 height 396
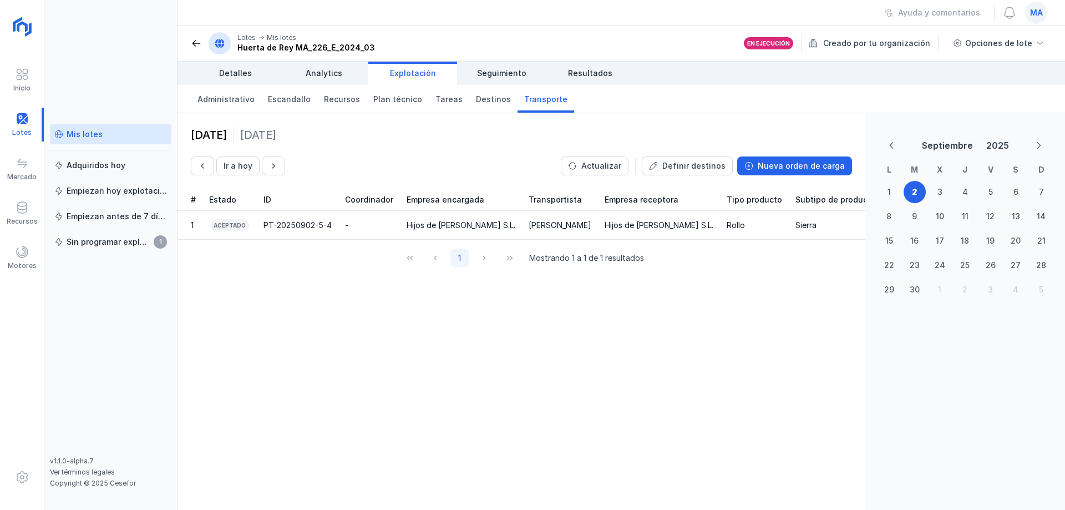
click at [259, 306] on div "[DATE] Ir a [DATE] Actualizar Definir destinos Nueva orden de carga # Estado ID…" at bounding box center [521, 311] width 688 height 396
click at [309, 354] on div "[DATE] Ir a [DATE] Actualizar Definir destinos Nueva orden de carga # Estado ID…" at bounding box center [521, 311] width 688 height 396
click at [354, 172] on div "Ir a hoy Actualizar Definir destinos Nueva orden de carga" at bounding box center [521, 165] width 661 height 19
drag, startPoint x: 302, startPoint y: 138, endPoint x: 314, endPoint y: 134, distance: 12.6
click at [314, 134] on div "2 septiembre 2025 Martes" at bounding box center [521, 134] width 661 height 17
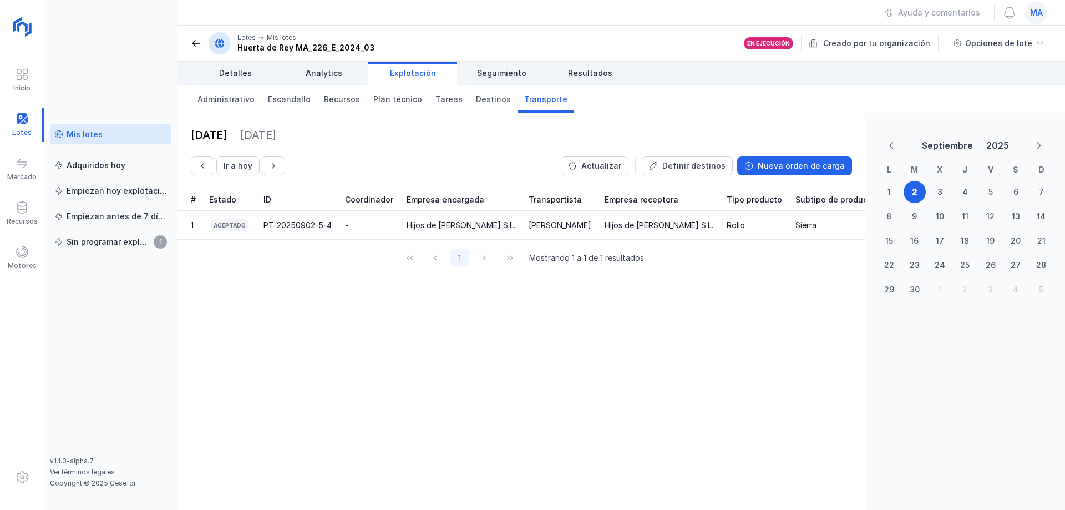
drag, startPoint x: 289, startPoint y: 138, endPoint x: 207, endPoint y: 136, distance: 81.5
click at [212, 136] on div "[DATE]" at bounding box center [209, 135] width 36 height 16
drag, startPoint x: 195, startPoint y: 139, endPoint x: 258, endPoint y: 137, distance: 63.8
click at [253, 141] on div "[DATE] Ir a [DATE] Actualizar Definir destinos Nueva orden de carga" at bounding box center [521, 150] width 688 height 75
click at [268, 125] on div "[DATE] Ir a [DATE] Actualizar Definir destinos Nueva orden de carga" at bounding box center [521, 150] width 688 height 75
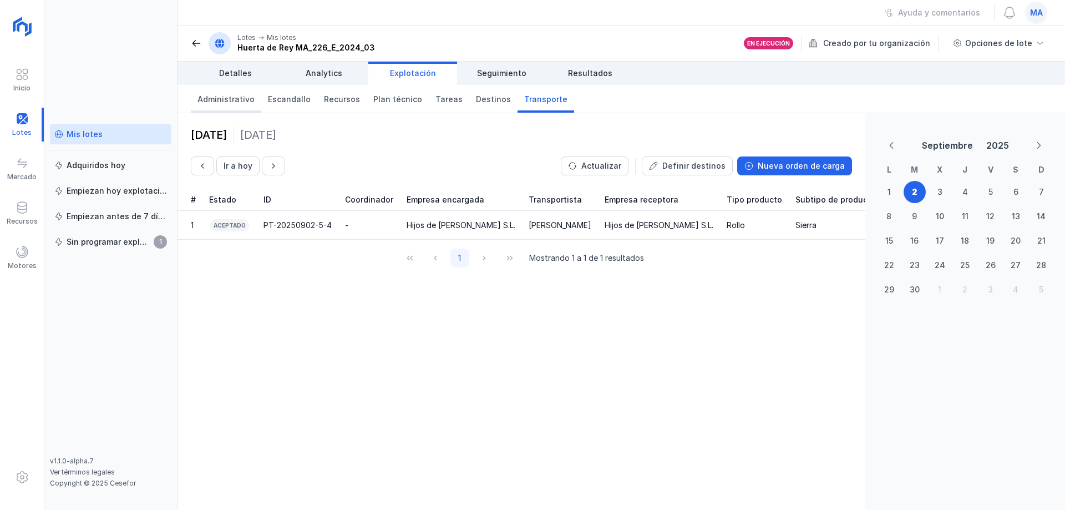
click at [228, 109] on link "Administrativo" at bounding box center [226, 99] width 70 height 28
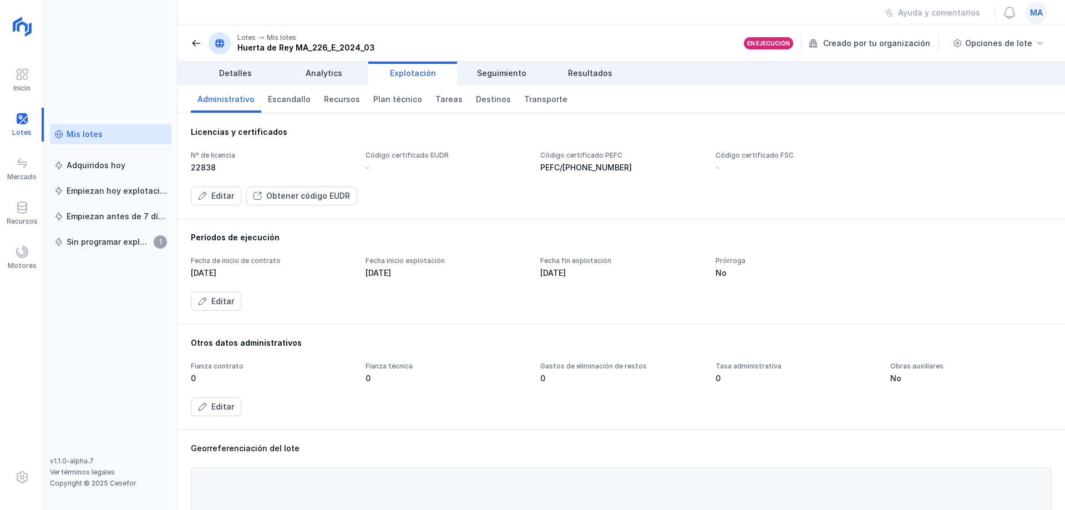
click at [138, 135] on div "Mis lotes" at bounding box center [110, 134] width 113 height 11
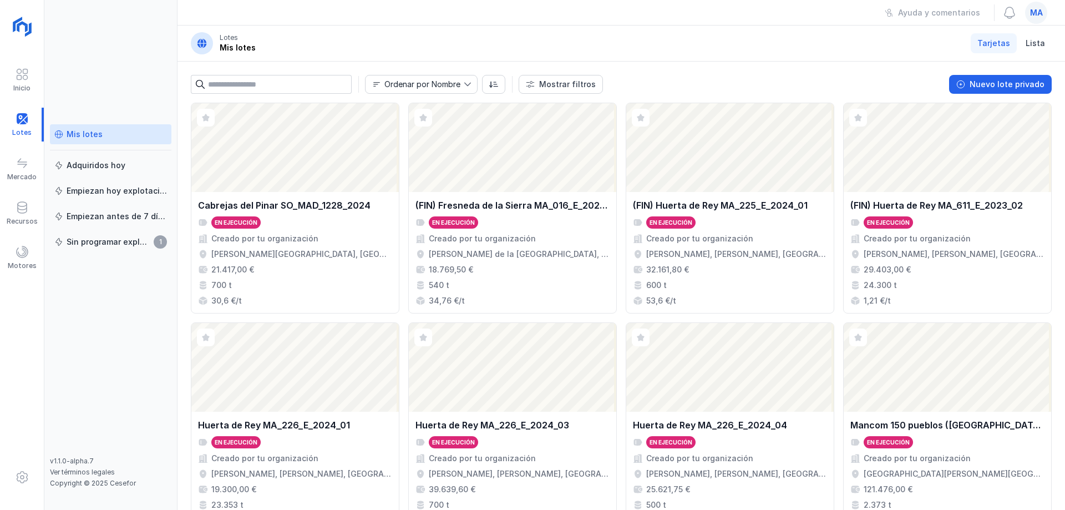
drag, startPoint x: 363, startPoint y: 38, endPoint x: 335, endPoint y: 33, distance: 28.3
click at [357, 38] on header "Lotes Mis lotes Tarjetas Lista" at bounding box center [620, 44] width 887 height 36
drag, startPoint x: 246, startPoint y: 23, endPoint x: 247, endPoint y: 32, distance: 9.5
click at [247, 34] on div "Lotes Ayuda y comentarios ma Lotes Mis lotes Tarjetas Lista Ordenar por Nombre …" at bounding box center [620, 255] width 887 height 510
drag, startPoint x: 247, startPoint y: 32, endPoint x: 282, endPoint y: 47, distance: 37.8
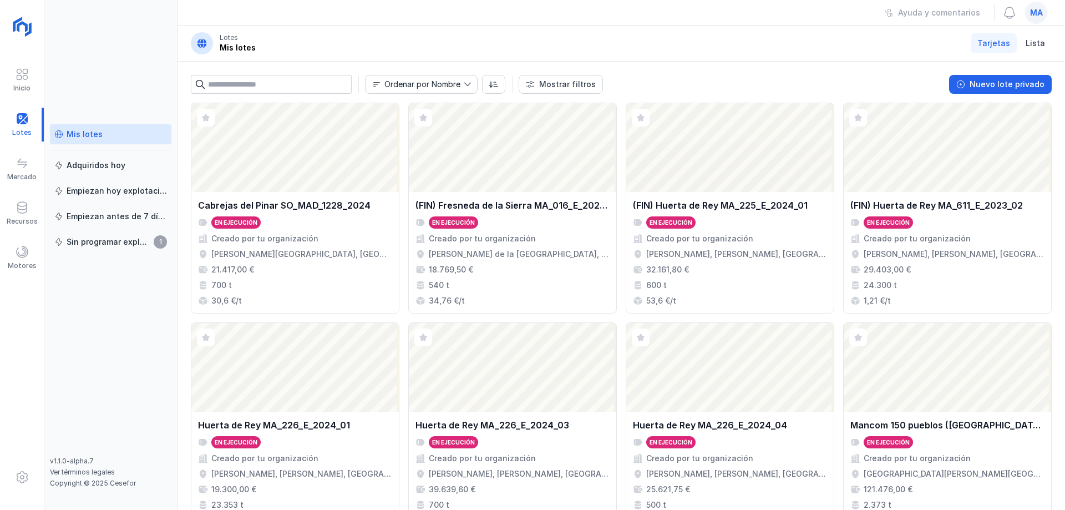
click at [282, 47] on header "Lotes Mis lotes Tarjetas Lista" at bounding box center [620, 44] width 887 height 36
drag, startPoint x: 282, startPoint y: 46, endPoint x: 239, endPoint y: 21, distance: 49.9
click at [228, 36] on header "Lotes Mis lotes Tarjetas Lista" at bounding box center [620, 44] width 887 height 36
click at [250, 11] on div "Ayuda y comentarios ma" at bounding box center [620, 13] width 887 height 26
click at [273, 40] on header "Lotes Mis lotes Tarjetas Lista" at bounding box center [620, 44] width 887 height 36
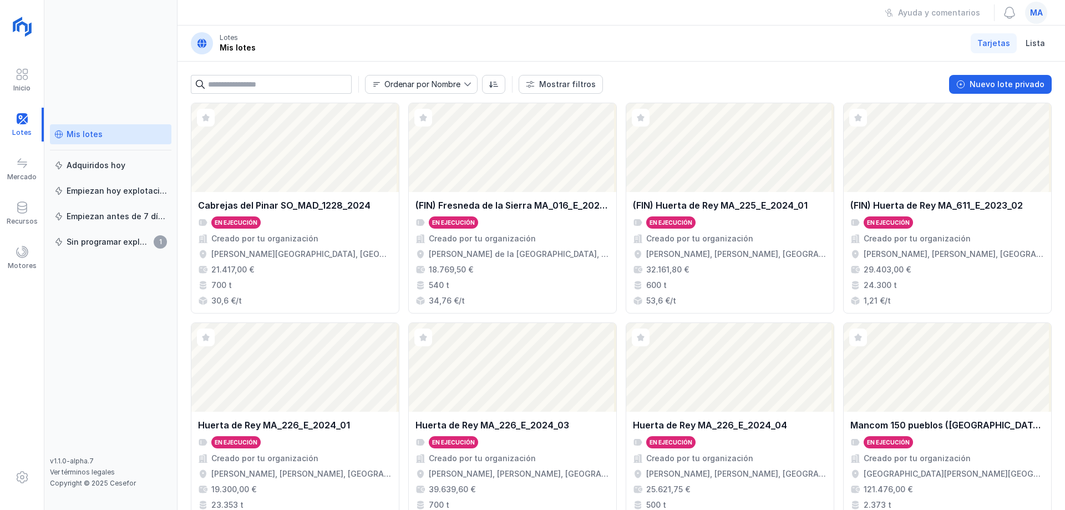
click at [801, 49] on header "Lotes Mis lotes Tarjetas Lista" at bounding box center [620, 44] width 887 height 36
click at [710, 39] on header "Lotes Mis lotes Tarjetas Lista" at bounding box center [620, 44] width 887 height 36
click at [712, 11] on div "Ayuda y comentarios ma" at bounding box center [620, 13] width 887 height 26
click at [746, 34] on header "Lotes Mis lotes Tarjetas Lista" at bounding box center [620, 44] width 887 height 36
click at [495, 431] on div "Huerta de Rey MA_226_E_2024_03 En ejecución Creado por tu organización Huerta d…" at bounding box center [512, 472] width 194 height 108
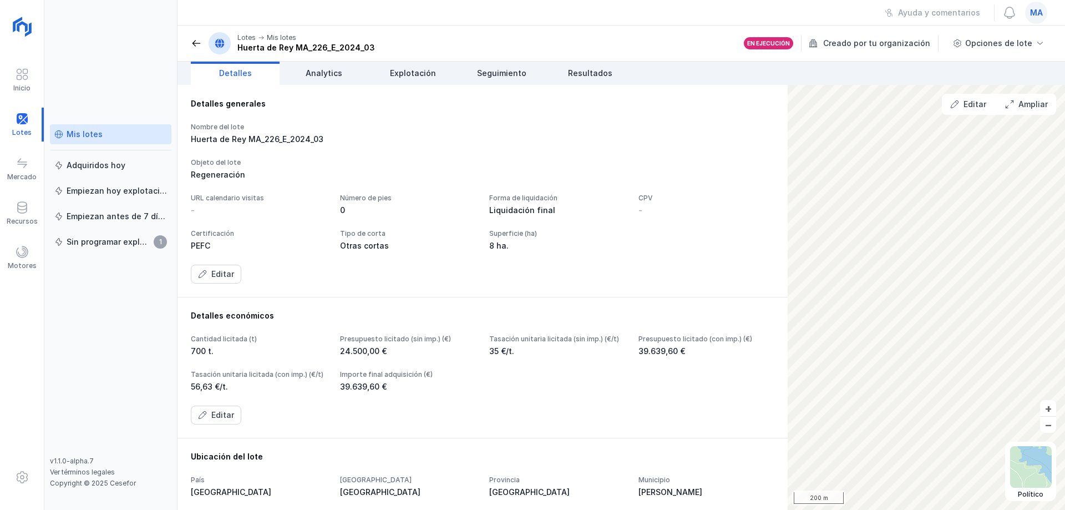
click at [643, 197] on div "Nombre del lote [PERSON_NAME] MA_226_E_2024_03 Objeto del lote Regeneración URL…" at bounding box center [482, 203] width 583 height 161
click at [634, 230] on div "URL calendario visitas - Número de pies 0 Forma de liquidación Liquidación fina…" at bounding box center [482, 223] width 583 height 58
drag, startPoint x: 681, startPoint y: 129, endPoint x: 636, endPoint y: 139, distance: 45.9
click at [678, 130] on div "Nombre del lote Huerta de Rey MA_226_E_2024_03" at bounding box center [482, 134] width 583 height 22
drag, startPoint x: 365, startPoint y: 134, endPoint x: 373, endPoint y: 118, distance: 18.6
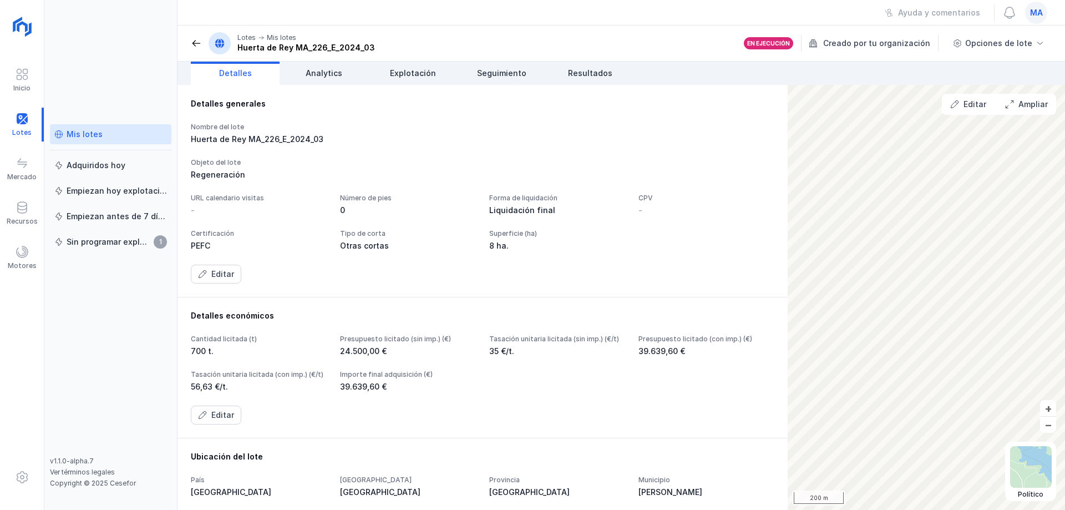
click at [327, 135] on div "Nombre del lote Huerta de Rey MA_226_E_2024_03" at bounding box center [259, 134] width 136 height 22
click at [478, 29] on header "Lotes Mis lotes Huerta de Rey MA_226_E_2024_03 En ejecución Creado por tu organ…" at bounding box center [620, 44] width 887 height 36
drag, startPoint x: 578, startPoint y: 124, endPoint x: 551, endPoint y: 141, distance: 31.4
click at [574, 123] on div "Nombre del lote Huerta de Rey MA_226_E_2024_03" at bounding box center [482, 134] width 583 height 22
click at [545, 182] on div "Nombre del lote [PERSON_NAME] MA_226_E_2024_03 Objeto del lote Regeneración URL…" at bounding box center [482, 203] width 583 height 161
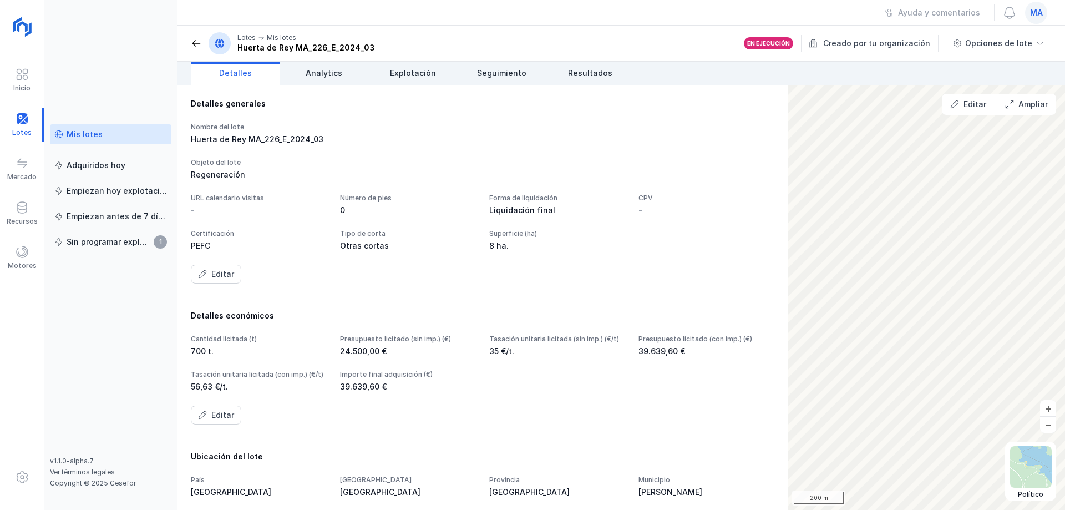
drag, startPoint x: 600, startPoint y: 248, endPoint x: 628, endPoint y: 250, distance: 28.3
click at [626, 255] on div "Nombre del lote [PERSON_NAME] MA_226_E_2024_03 Objeto del lote Regeneración URL…" at bounding box center [482, 203] width 583 height 161
click at [476, 245] on div "Otras cortas" at bounding box center [408, 245] width 136 height 11
click at [646, 141] on div "Nombre del lote Huerta de Rey MA_226_E_2024_03" at bounding box center [482, 134] width 583 height 22
click at [98, 136] on div "Mis lotes" at bounding box center [85, 134] width 36 height 11
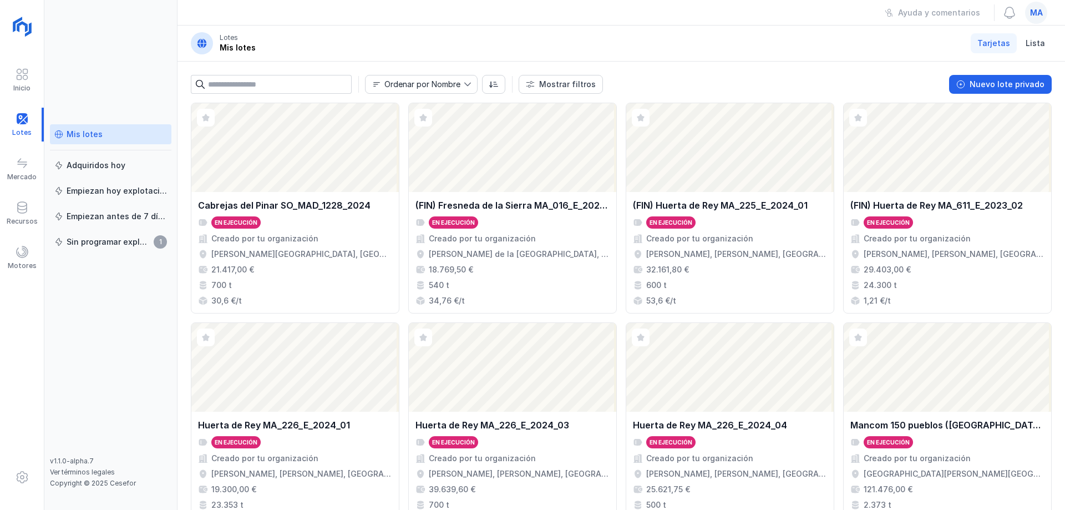
click at [113, 320] on div "Mis lotes Adquiridos hoy Empiezan hoy explotación Empiezan antes de 7 días Sin …" at bounding box center [110, 290] width 121 height 332
click at [487, 47] on header "Lotes Mis lotes Tarjetas Lista" at bounding box center [620, 44] width 887 height 36
drag, startPoint x: 481, startPoint y: 38, endPoint x: 364, endPoint y: 43, distance: 117.6
click at [477, 38] on header "Lotes Mis lotes Tarjetas Lista" at bounding box center [620, 44] width 887 height 36
click at [233, 9] on div "Ayuda y comentarios ma" at bounding box center [620, 13] width 887 height 26
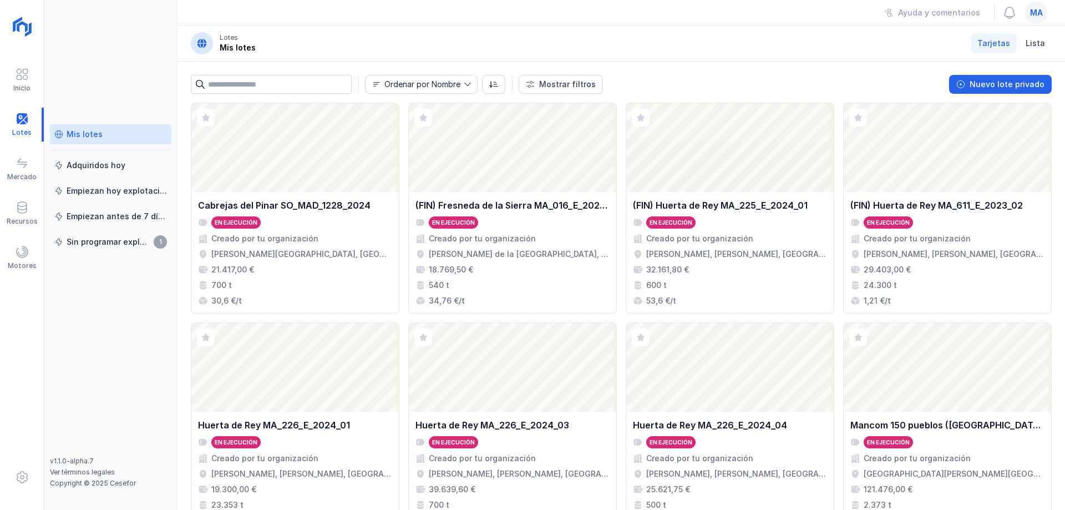
click at [199, 16] on div "Ayuda y comentarios ma" at bounding box center [620, 13] width 887 height 26
click at [480, 31] on header "Lotes Mis lotes Tarjetas Lista" at bounding box center [620, 44] width 887 height 36
click at [562, 50] on header "Lotes Mis lotes Tarjetas Lista" at bounding box center [620, 44] width 887 height 36
click at [533, 43] on header "Lotes Mis lotes Tarjetas Lista" at bounding box center [620, 44] width 887 height 36
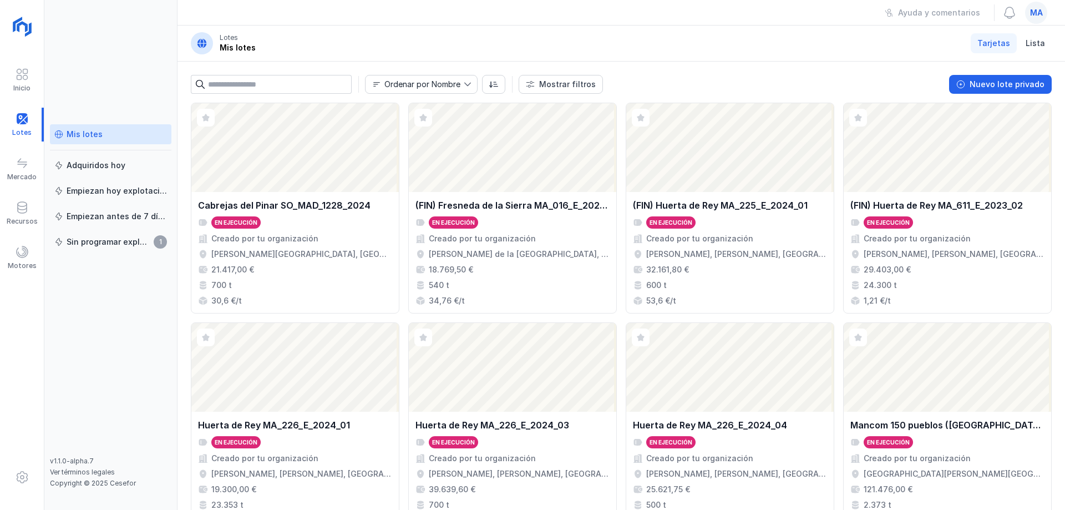
click at [463, 37] on header "Lotes Mis lotes Tarjetas Lista" at bounding box center [620, 44] width 887 height 36
click at [601, 42] on header "Lotes Mis lotes Tarjetas Lista" at bounding box center [620, 44] width 887 height 36
click at [109, 40] on div "Mis lotes Adquiridos hoy Empiezan hoy explotación Empiezan antes de 7 días Sin …" at bounding box center [110, 255] width 133 height 510
click at [318, 26] on header "Lotes Mis lotes Tarjetas Lista" at bounding box center [620, 44] width 887 height 36
click at [236, 34] on div "Lotes Ayuda y comentarios ma Lotes Mis lotes Tarjetas Lista Ordenar por Nombre …" at bounding box center [620, 255] width 887 height 510
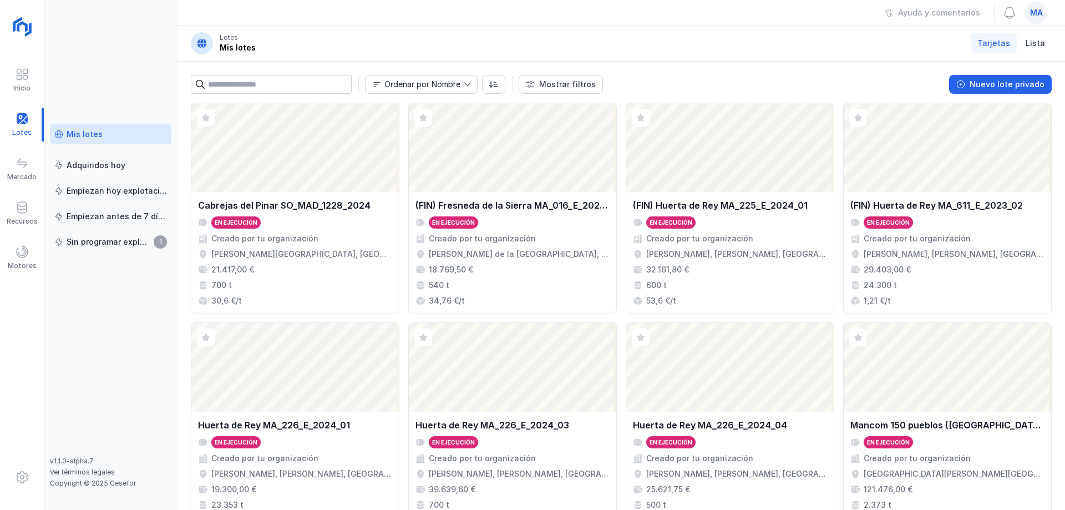
drag, startPoint x: 292, startPoint y: 17, endPoint x: 332, endPoint y: 32, distance: 42.6
click at [301, 23] on div "Ayuda y comentarios ma" at bounding box center [620, 13] width 887 height 26
click at [354, 34] on header "Lotes Mis lotes Tarjetas Lista" at bounding box center [620, 44] width 887 height 36
click at [348, 28] on header "Lotes Mis lotes Tarjetas Lista" at bounding box center [620, 44] width 887 height 36
click at [357, 34] on header "Lotes Mis lotes Tarjetas Lista" at bounding box center [620, 44] width 887 height 36
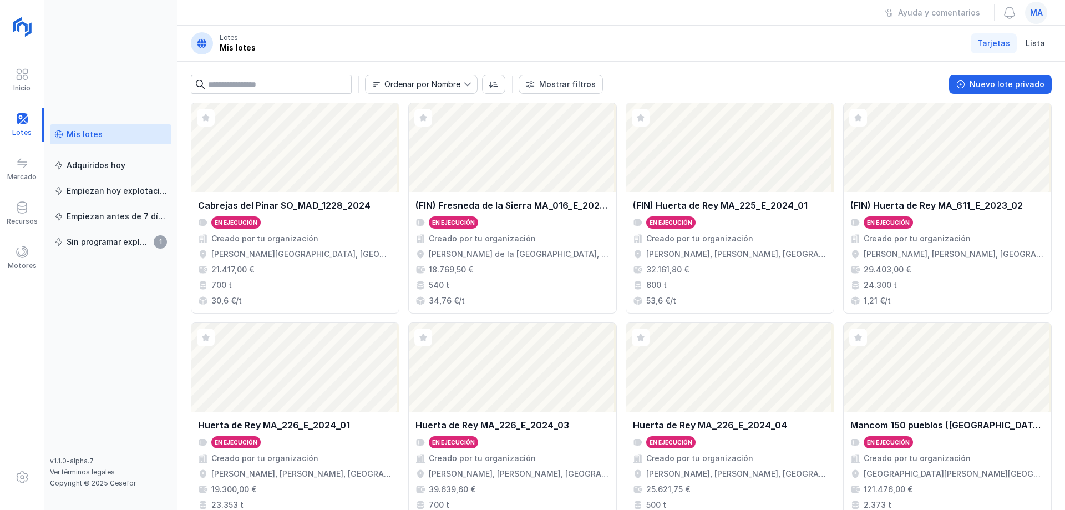
click at [360, 43] on header "Lotes Mis lotes Tarjetas Lista" at bounding box center [620, 44] width 887 height 36
click at [370, 34] on header "Lotes Mis lotes Tarjetas Lista" at bounding box center [620, 44] width 887 height 36
click at [278, 33] on header "Lotes Mis lotes Tarjetas Lista" at bounding box center [620, 44] width 887 height 36
click at [264, 16] on div "Ayuda y comentarios ma" at bounding box center [620, 13] width 887 height 26
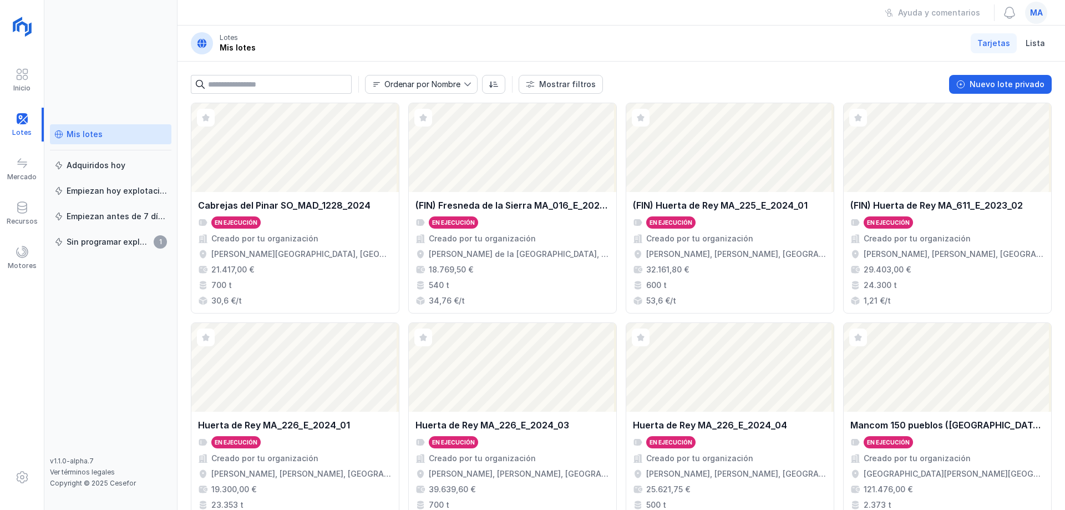
click at [264, 16] on div "Ayuda y comentarios ma" at bounding box center [620, 13] width 887 height 26
click at [560, 59] on header "Lotes Mis lotes Tarjetas Lista" at bounding box center [620, 44] width 887 height 36
click at [567, 49] on header "Lotes Mis lotes Tarjetas Lista" at bounding box center [620, 44] width 887 height 36
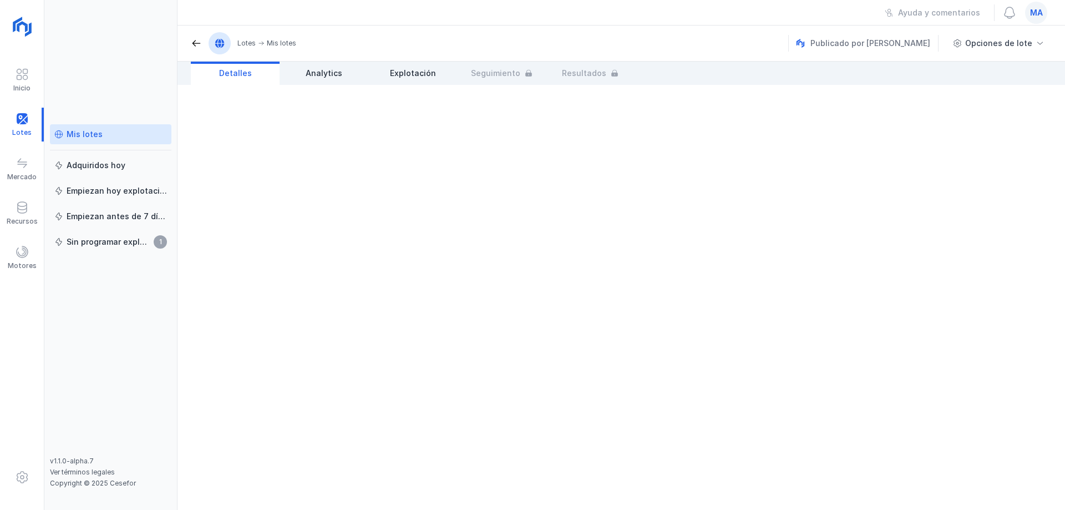
click at [91, 131] on div "Mis lotes" at bounding box center [85, 134] width 36 height 11
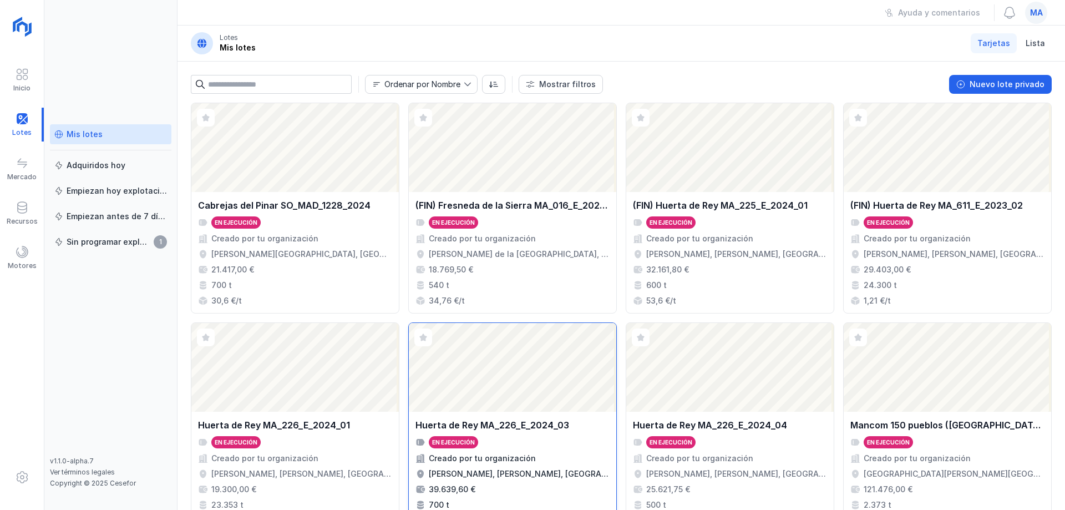
click at [542, 443] on div "En ejecución" at bounding box center [512, 442] width 194 height 12
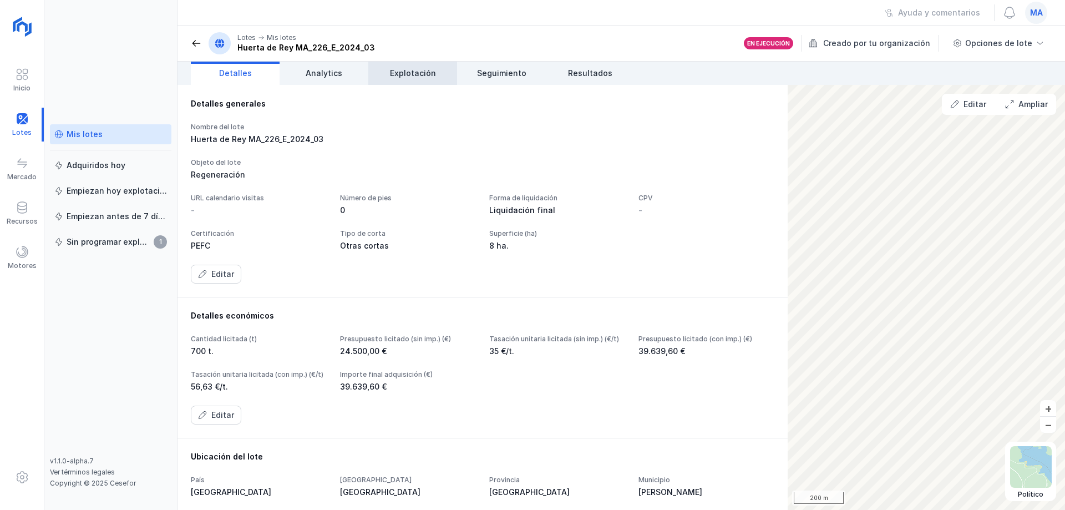
click at [399, 74] on span "Explotación" at bounding box center [413, 73] width 46 height 11
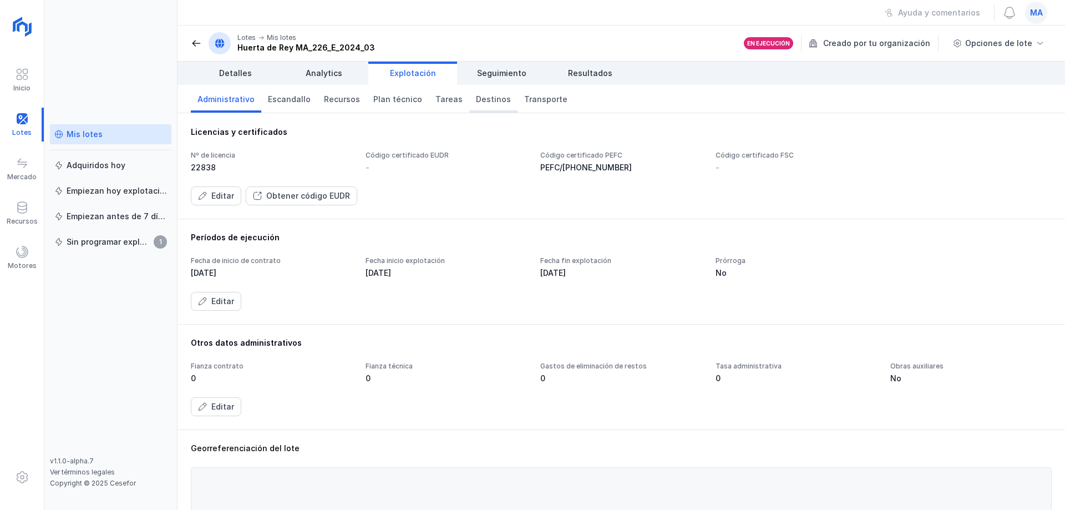
click at [483, 99] on span "Destinos" at bounding box center [493, 99] width 35 height 11
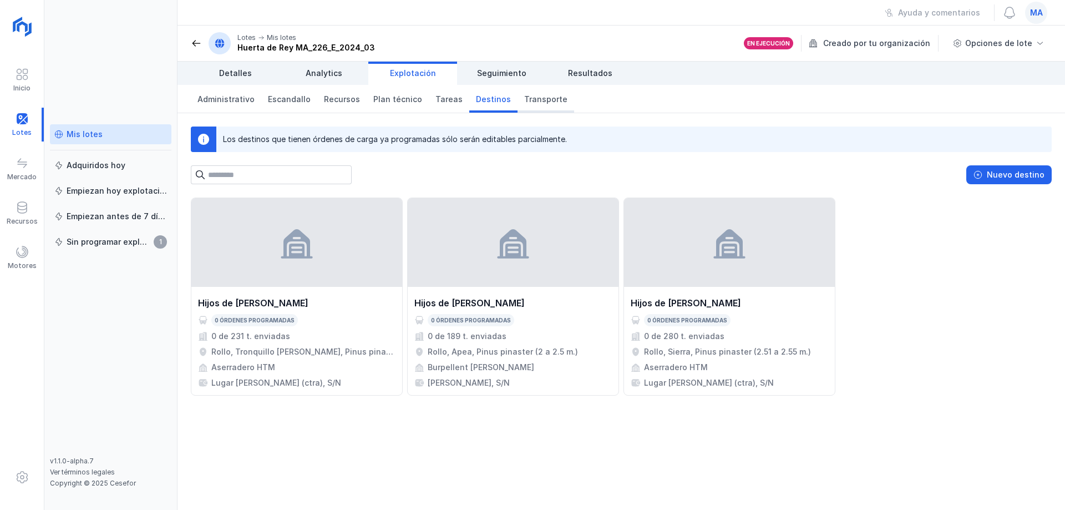
click at [532, 97] on span "Transporte" at bounding box center [545, 99] width 43 height 11
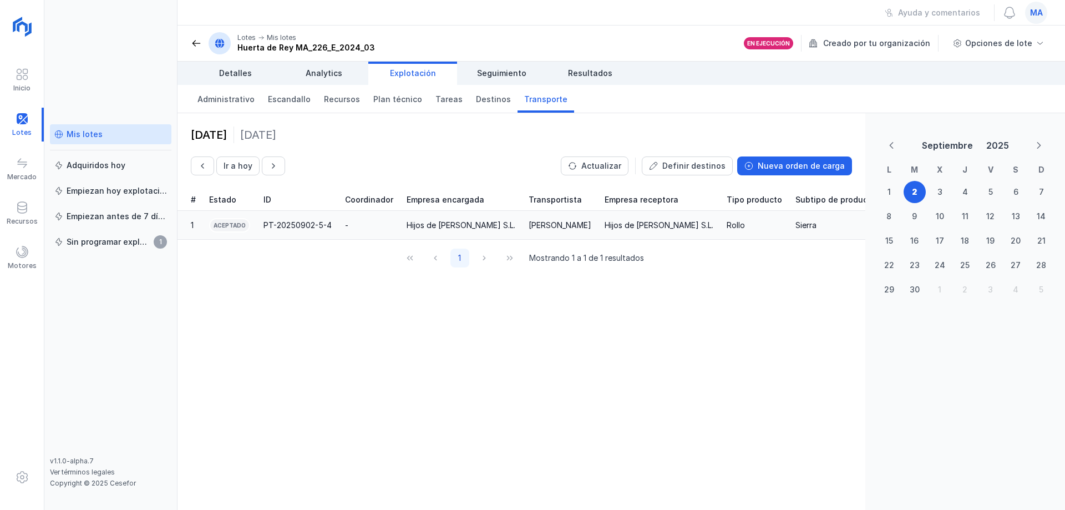
click at [443, 228] on div "Hijos de [PERSON_NAME] S.L." at bounding box center [460, 225] width 109 height 11
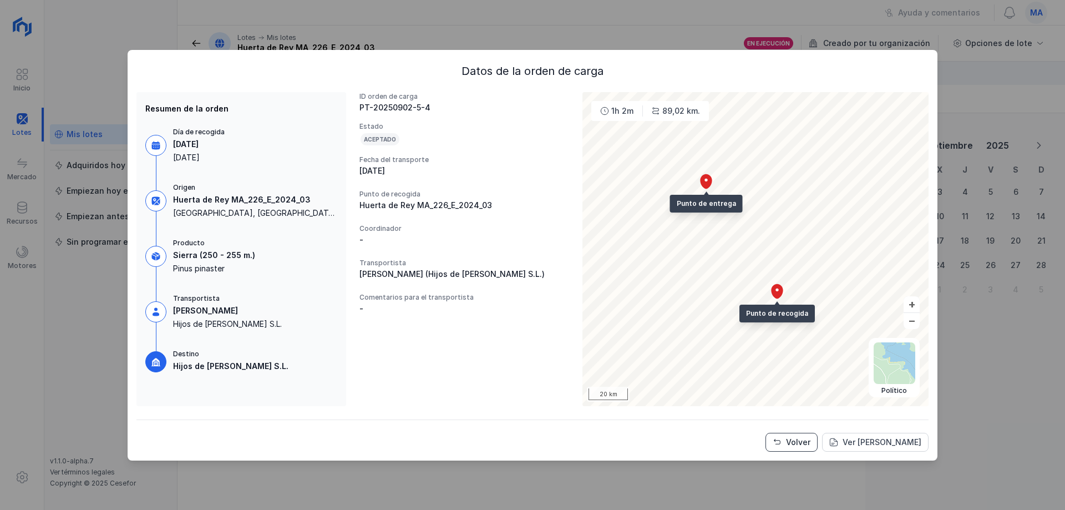
click at [797, 438] on div "Volver" at bounding box center [798, 441] width 24 height 11
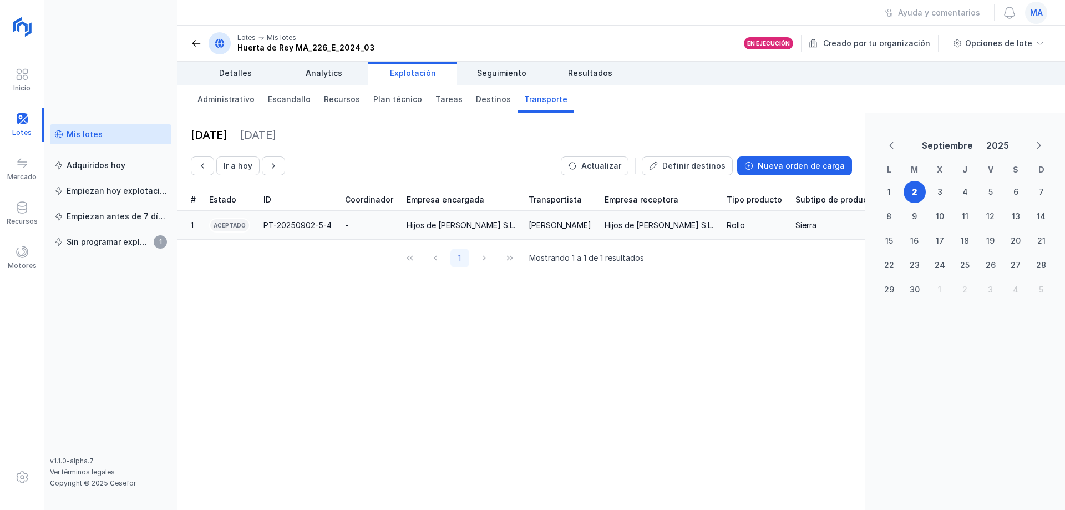
click at [731, 220] on div "Rollo" at bounding box center [753, 225] width 55 height 11
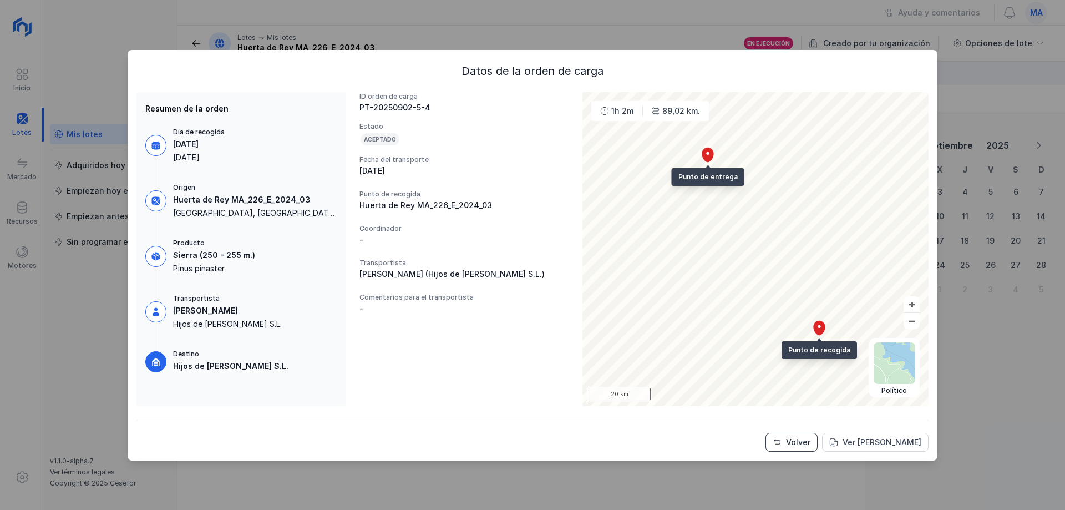
click at [795, 439] on div "Volver" at bounding box center [798, 441] width 24 height 11
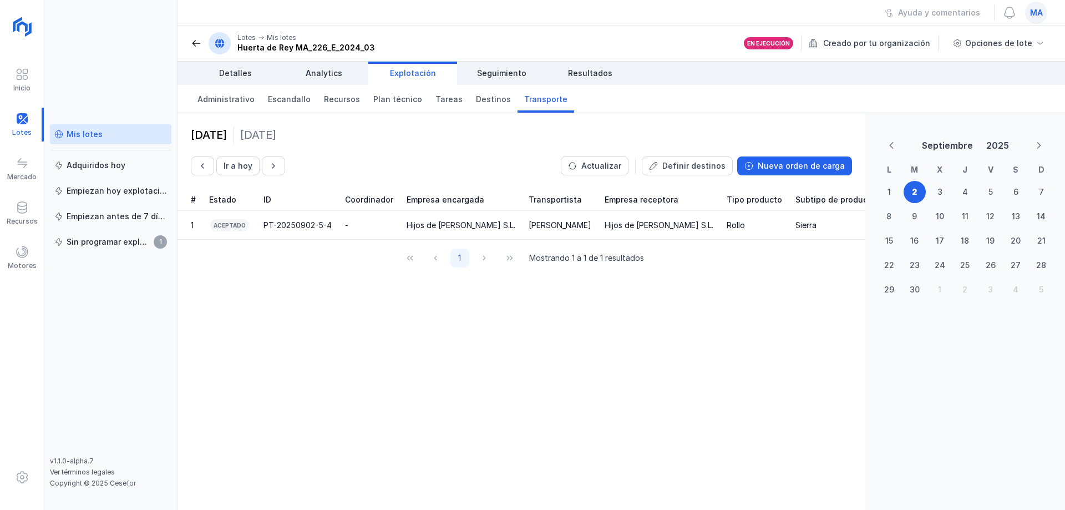
click at [383, 333] on div "[DATE] Ir a [DATE] Actualizar Definir destinos Nueva orden de carga # Estado ID…" at bounding box center [521, 311] width 688 height 396
click at [385, 154] on div "[DATE] Ir a [DATE] Actualizar Definir destinos Nueva orden de carga" at bounding box center [521, 150] width 661 height 49
click at [618, 388] on div "[DATE] Ir a [DATE] Actualizar Definir destinos Nueva orden de carga # Estado ID…" at bounding box center [521, 311] width 688 height 396
click at [687, 163] on div "Definir destinos" at bounding box center [693, 165] width 63 height 11
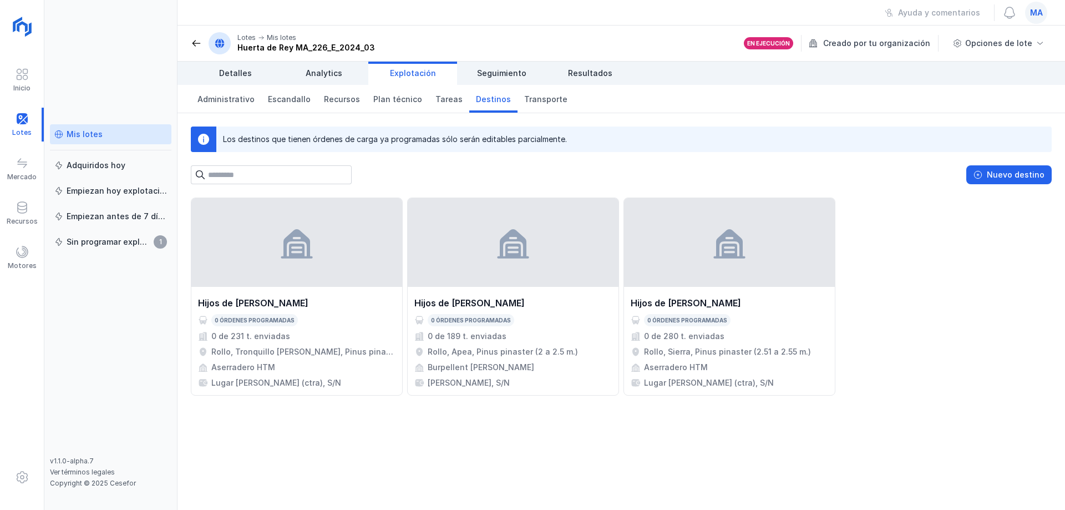
click at [193, 42] on span at bounding box center [196, 43] width 11 height 11
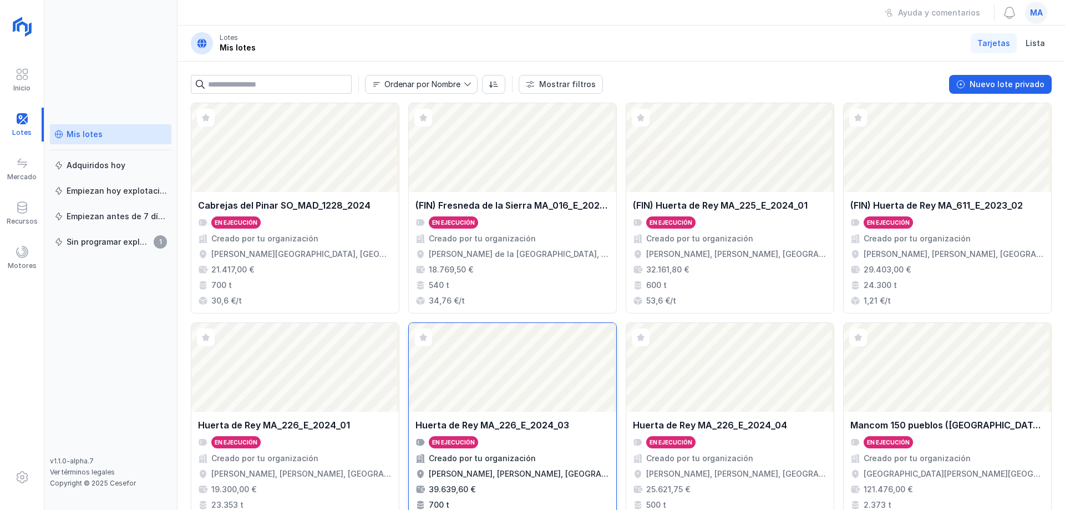
click at [578, 396] on div "Abrir lote" at bounding box center [512, 367] width 207 height 89
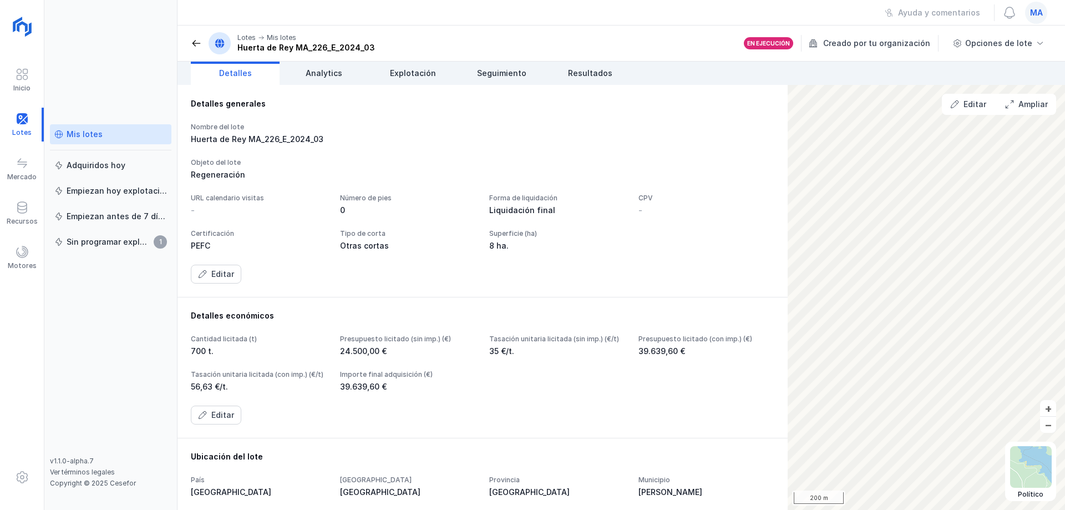
click at [465, 165] on div "Objeto del lote" at bounding box center [482, 162] width 583 height 9
click at [454, 153] on div "Nombre del lote [PERSON_NAME] MA_226_E_2024_03 Objeto del lote Regeneración URL…" at bounding box center [482, 203] width 583 height 161
click at [409, 64] on link "Explotación" at bounding box center [412, 73] width 89 height 23
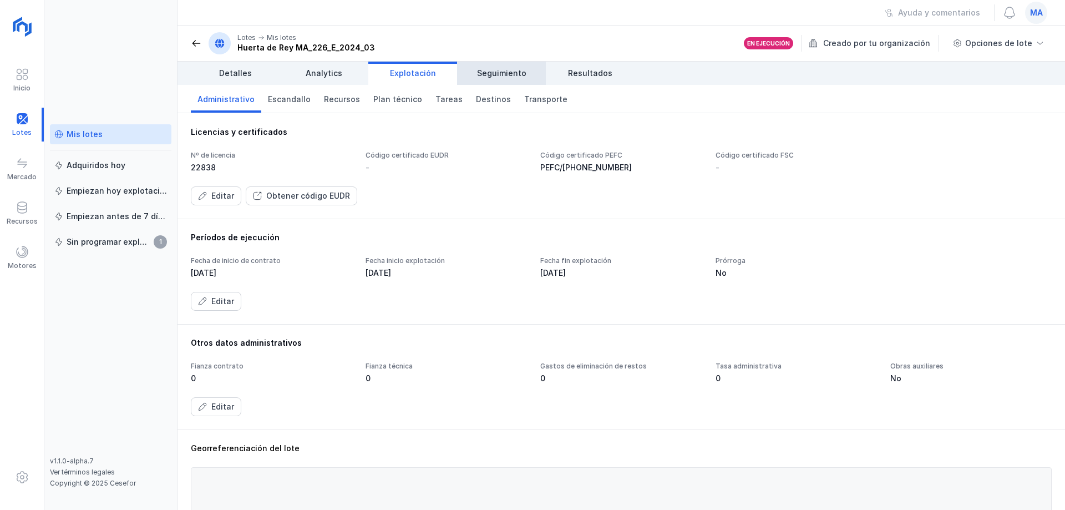
click at [482, 73] on span "Seguimiento" at bounding box center [501, 73] width 49 height 11
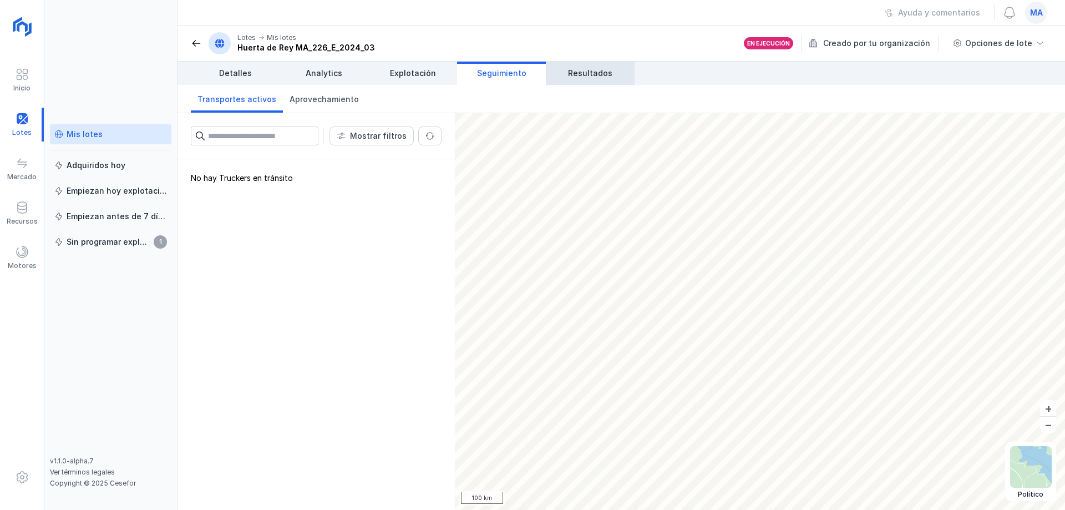
click at [582, 77] on span "Resultados" at bounding box center [590, 73] width 44 height 11
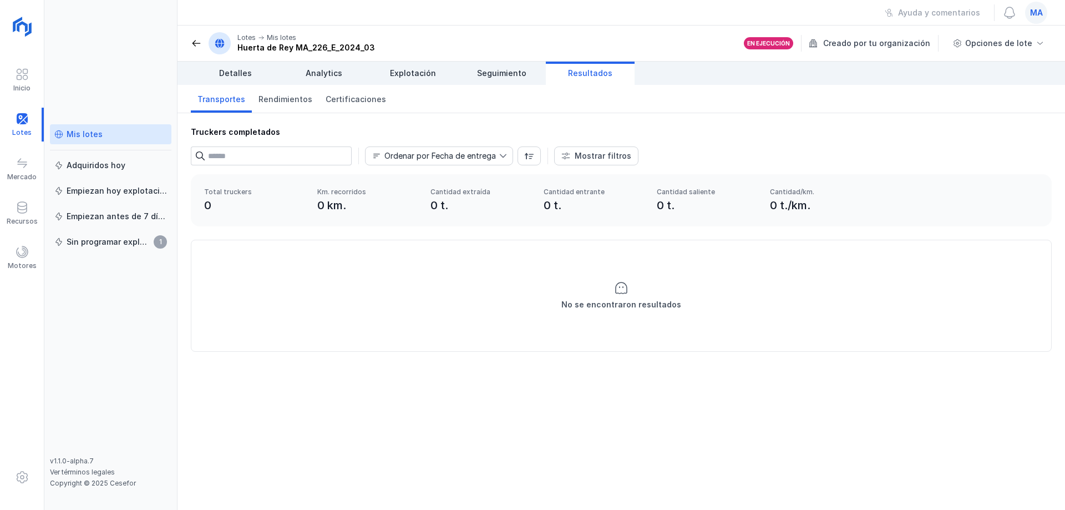
click at [192, 41] on span at bounding box center [196, 43] width 11 height 11
